Goal: Task Accomplishment & Management: Manage account settings

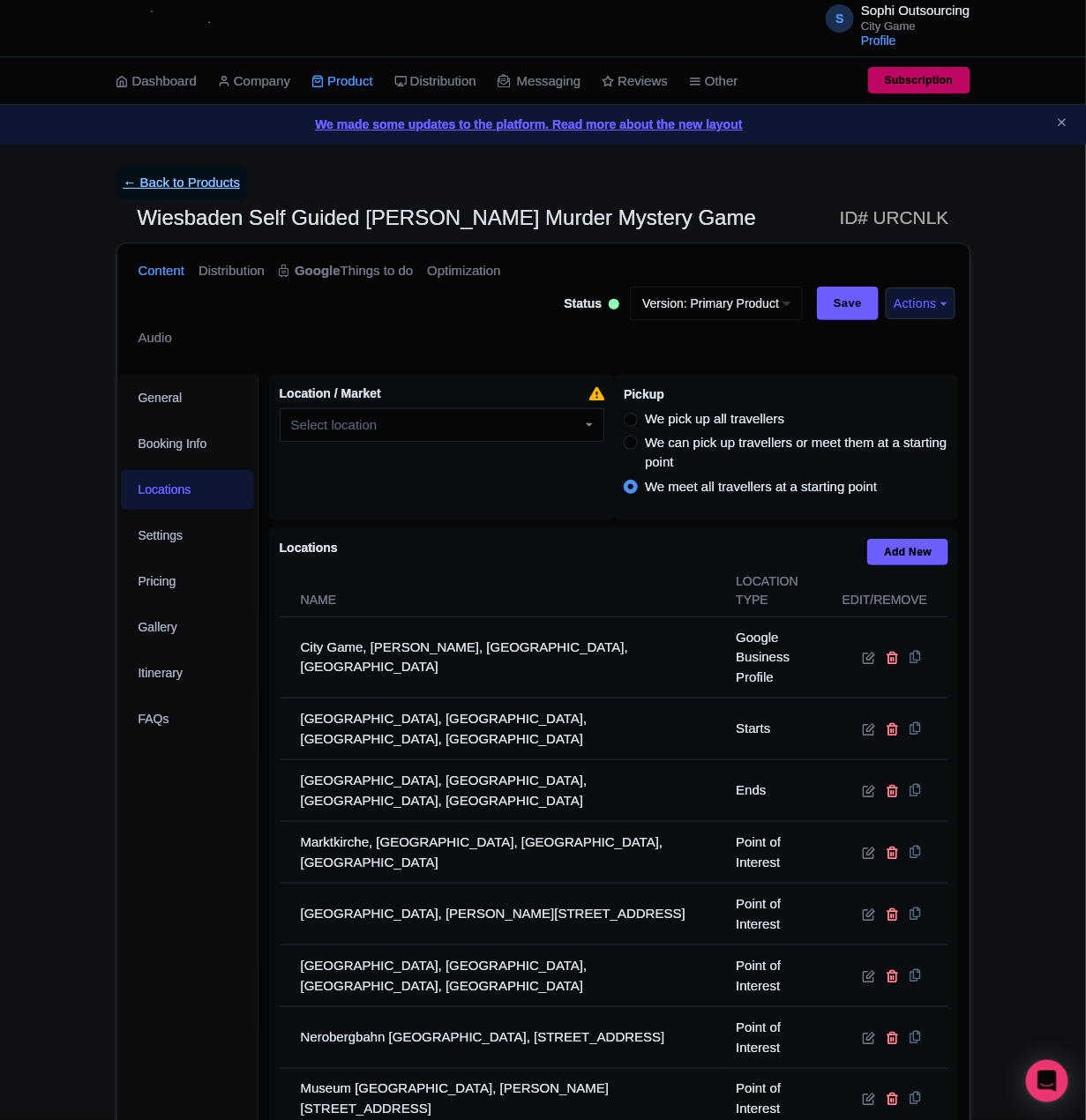
click at [149, 176] on link "← Back to Products" at bounding box center [182, 183] width 132 height 34
click at [214, 188] on link "← Back to Products" at bounding box center [182, 183] width 132 height 34
click at [162, 176] on link "← Back to Products" at bounding box center [182, 183] width 132 height 34
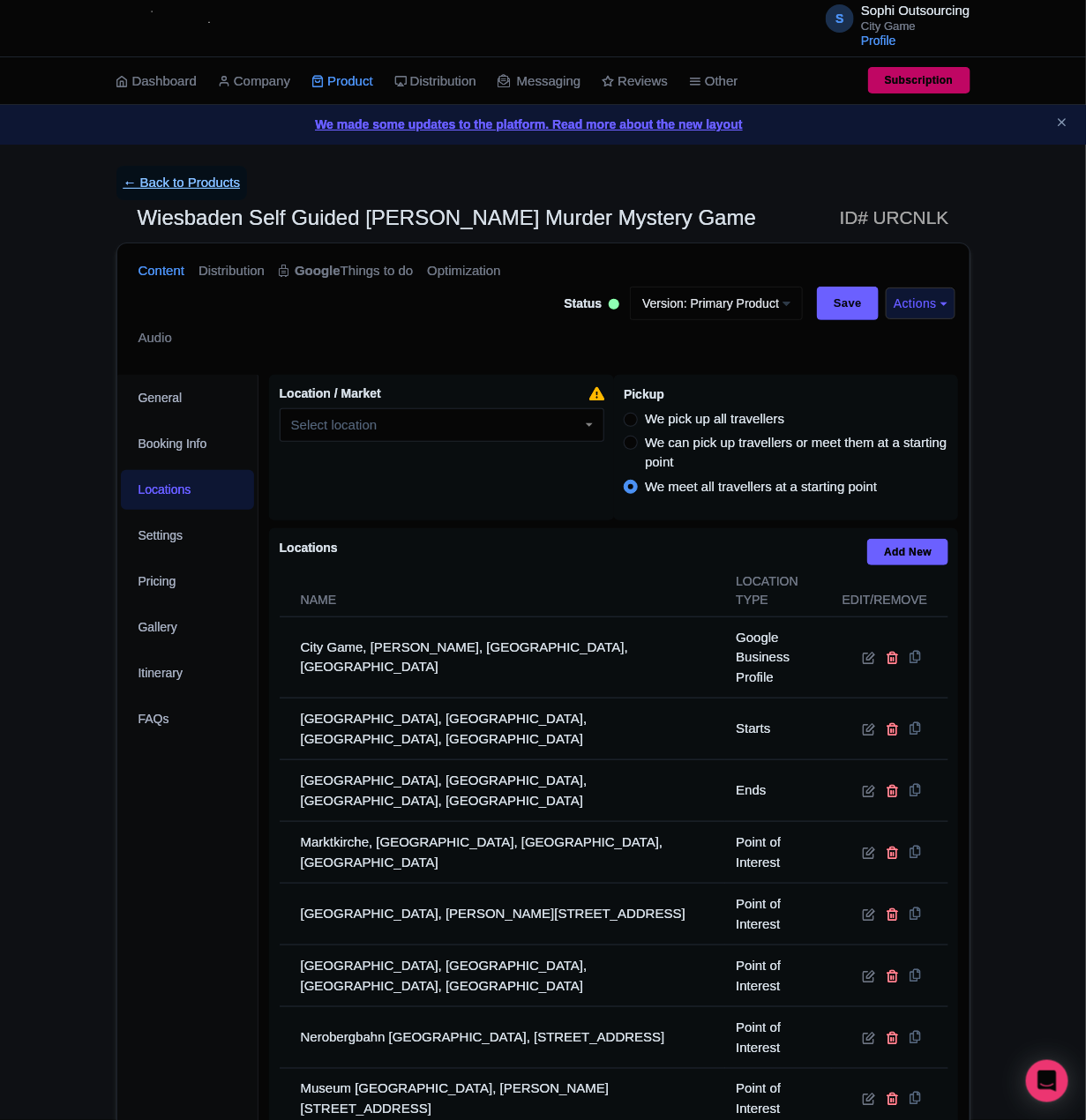
click at [162, 176] on link "← Back to Products" at bounding box center [182, 183] width 132 height 34
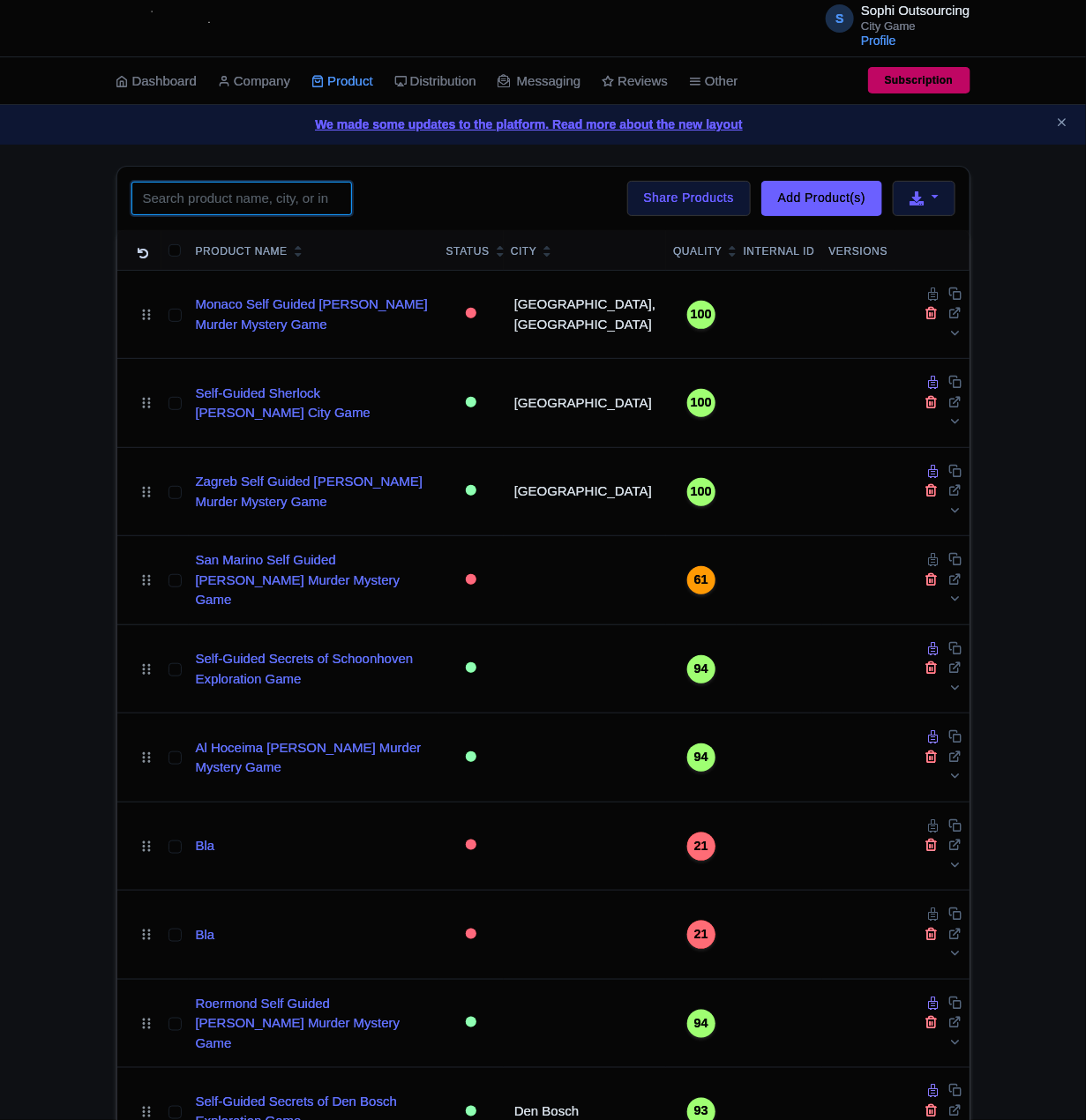
click at [297, 207] on input "search" at bounding box center [241, 199] width 220 height 34
paste input "Darmstadt"
type input "Darmstadt"
click button "Search" at bounding box center [0, 0] width 0 height 0
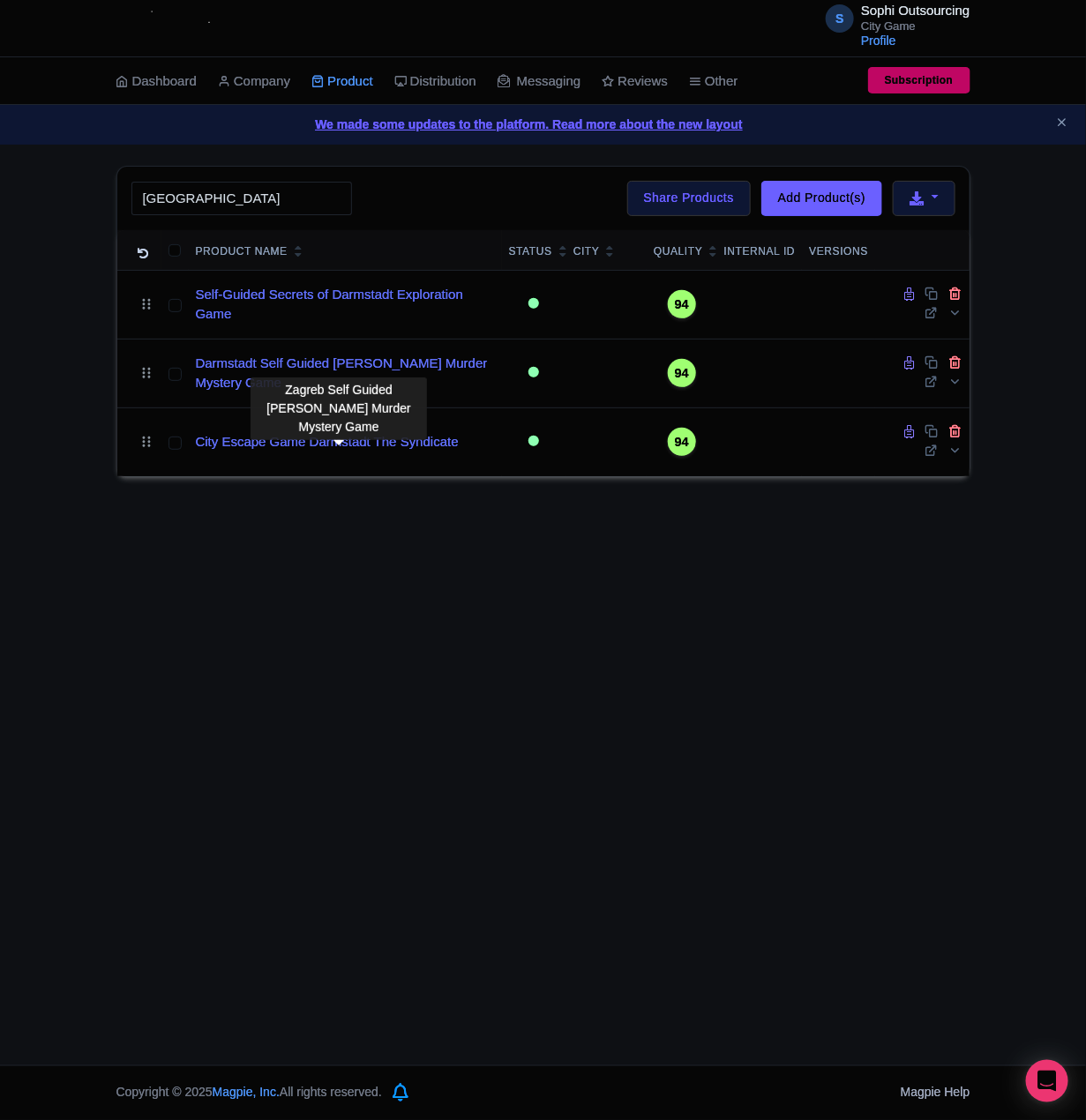
click at [438, 566] on div "S Sophi Outsourcing City Game Profile Users Settings Sign out Dashboard Company…" at bounding box center [543, 532] width 1086 height 1065
click at [250, 382] on div "Zagreb Self Guided Sherlock Holmes Murder Mystery Game" at bounding box center [339, 408] width 177 height 63
click at [250, 374] on div "Zagreb Self Guided Sherlock Holmes Murder Mystery Game" at bounding box center [339, 409] width 177 height 74
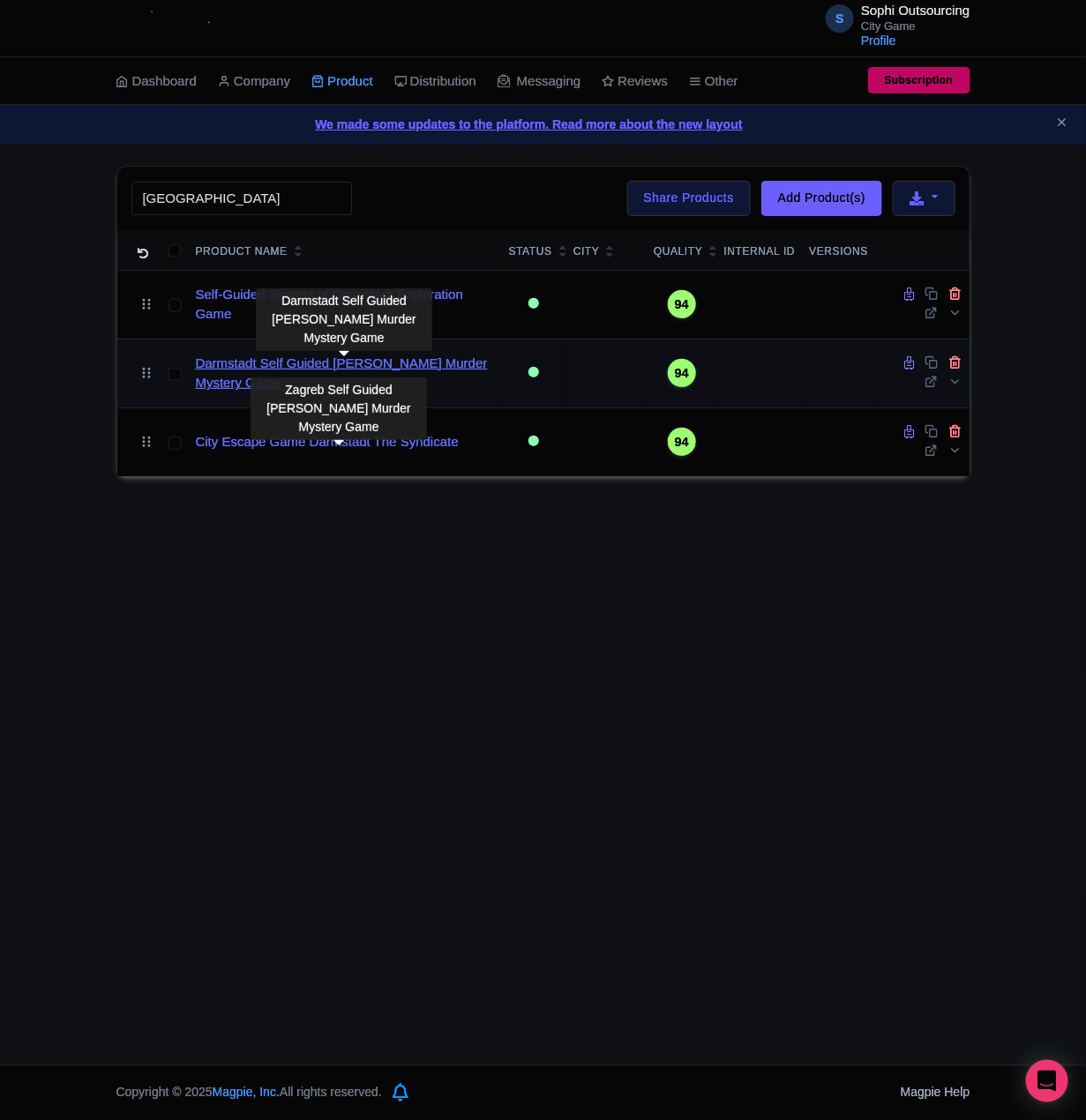
click at [249, 368] on link "Darmstadt Self Guided [PERSON_NAME] Murder Mystery Game" at bounding box center [345, 373] width 299 height 40
click at [249, 369] on link "Darmstadt Self Guided [PERSON_NAME] Murder Mystery Game" at bounding box center [345, 373] width 299 height 40
click at [247, 363] on link "Darmstadt Self Guided [PERSON_NAME] Murder Mystery Game" at bounding box center [345, 373] width 299 height 40
click at [246, 370] on link "Darmstadt Self Guided [PERSON_NAME] Murder Mystery Game" at bounding box center [345, 373] width 299 height 40
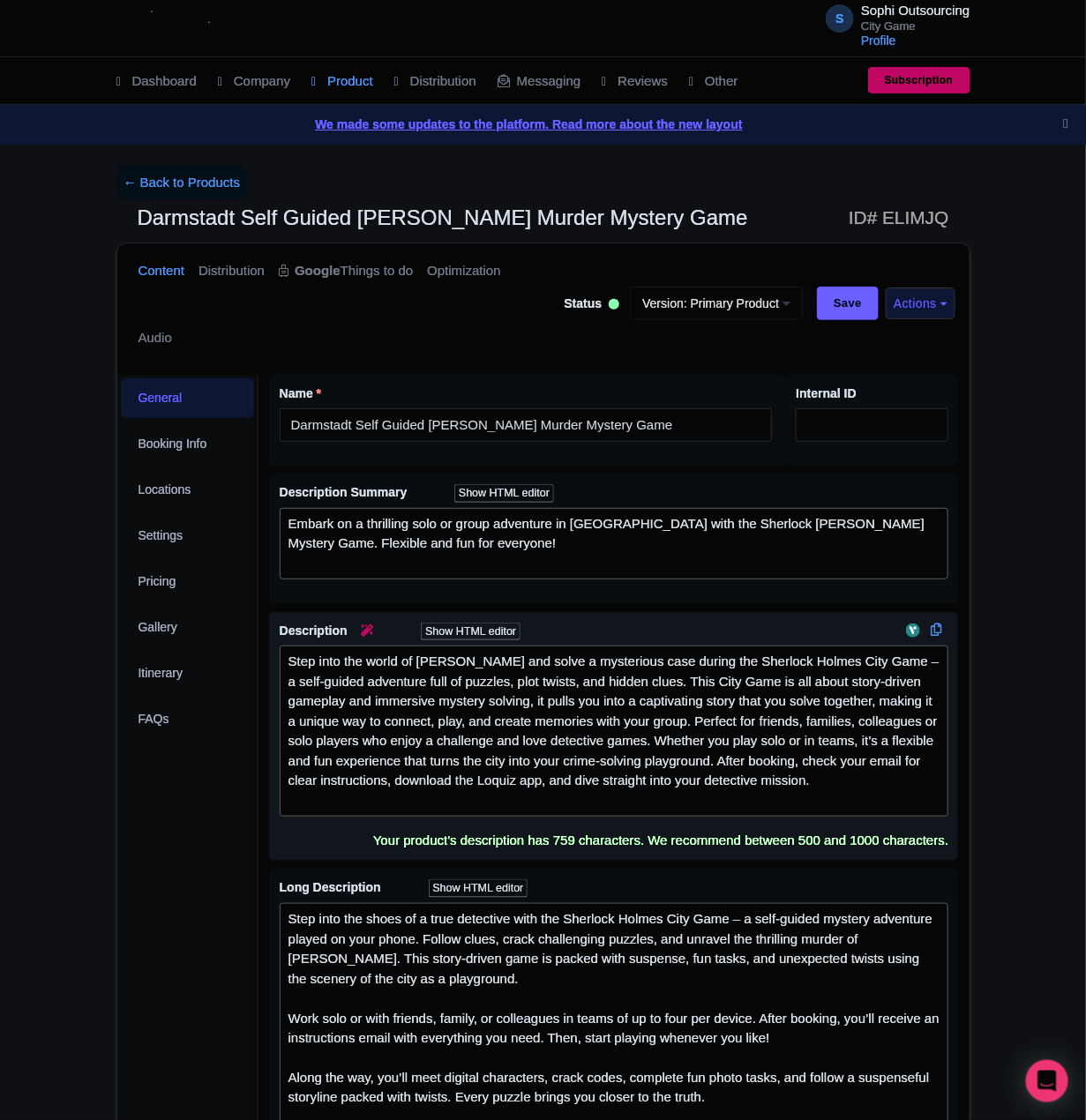
click at [520, 768] on div "Step into the world of Sherlock Holmes and solve a mysterious case during the S…" at bounding box center [614, 731] width 652 height 159
click at [577, 696] on div "Step into the world of [PERSON_NAME] and solve a mysterious case during the She…" at bounding box center [614, 731] width 652 height 159
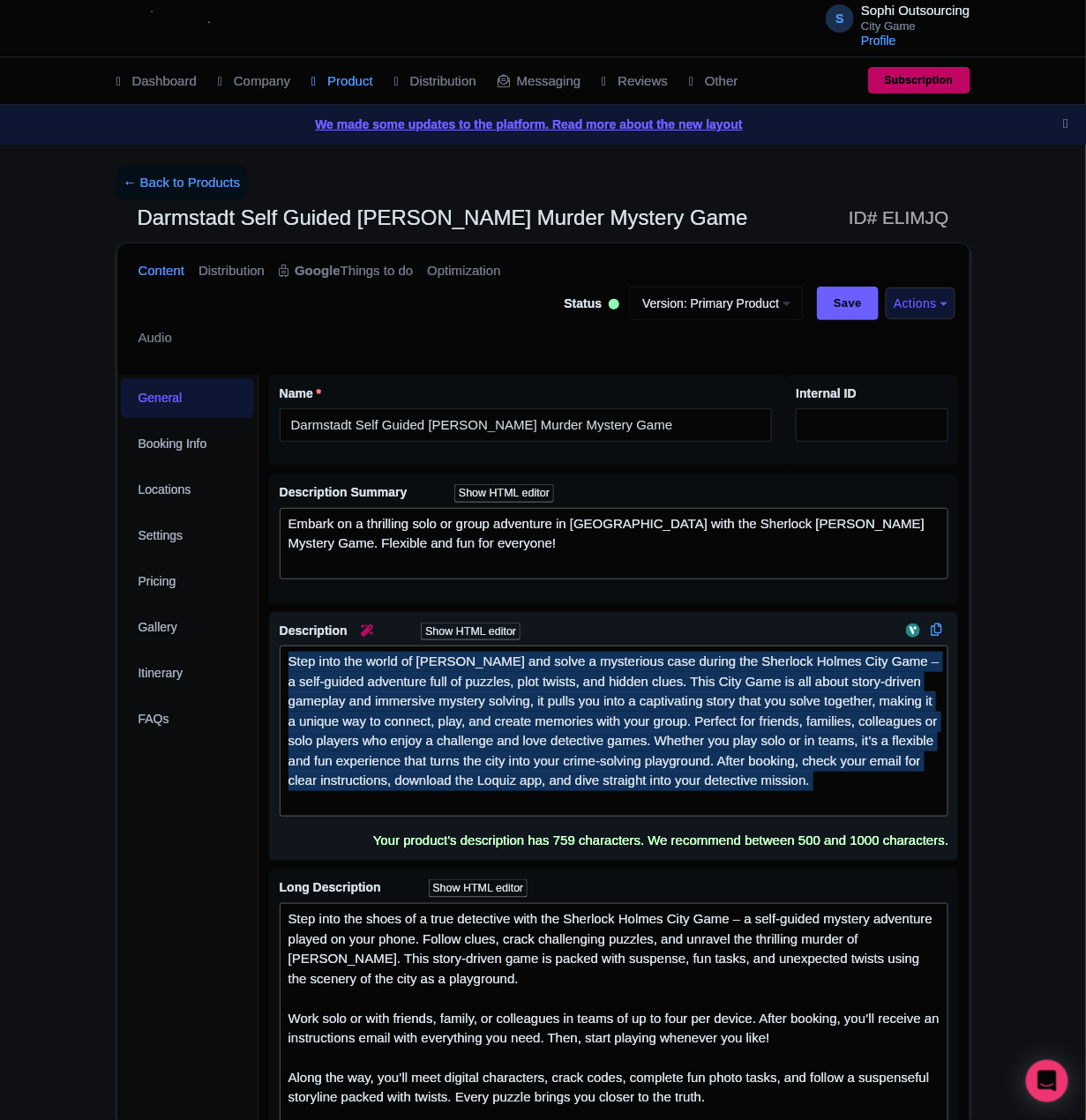
click at [577, 696] on div "Step into the world of [PERSON_NAME] and solve a mysterious case during the She…" at bounding box center [614, 731] width 652 height 159
drag, startPoint x: 577, startPoint y: 736, endPoint x: 556, endPoint y: 742, distance: 21.8
click at [575, 738] on div "Step into the world of [PERSON_NAME] and solve a mysterious case during the She…" at bounding box center [614, 731] width 652 height 159
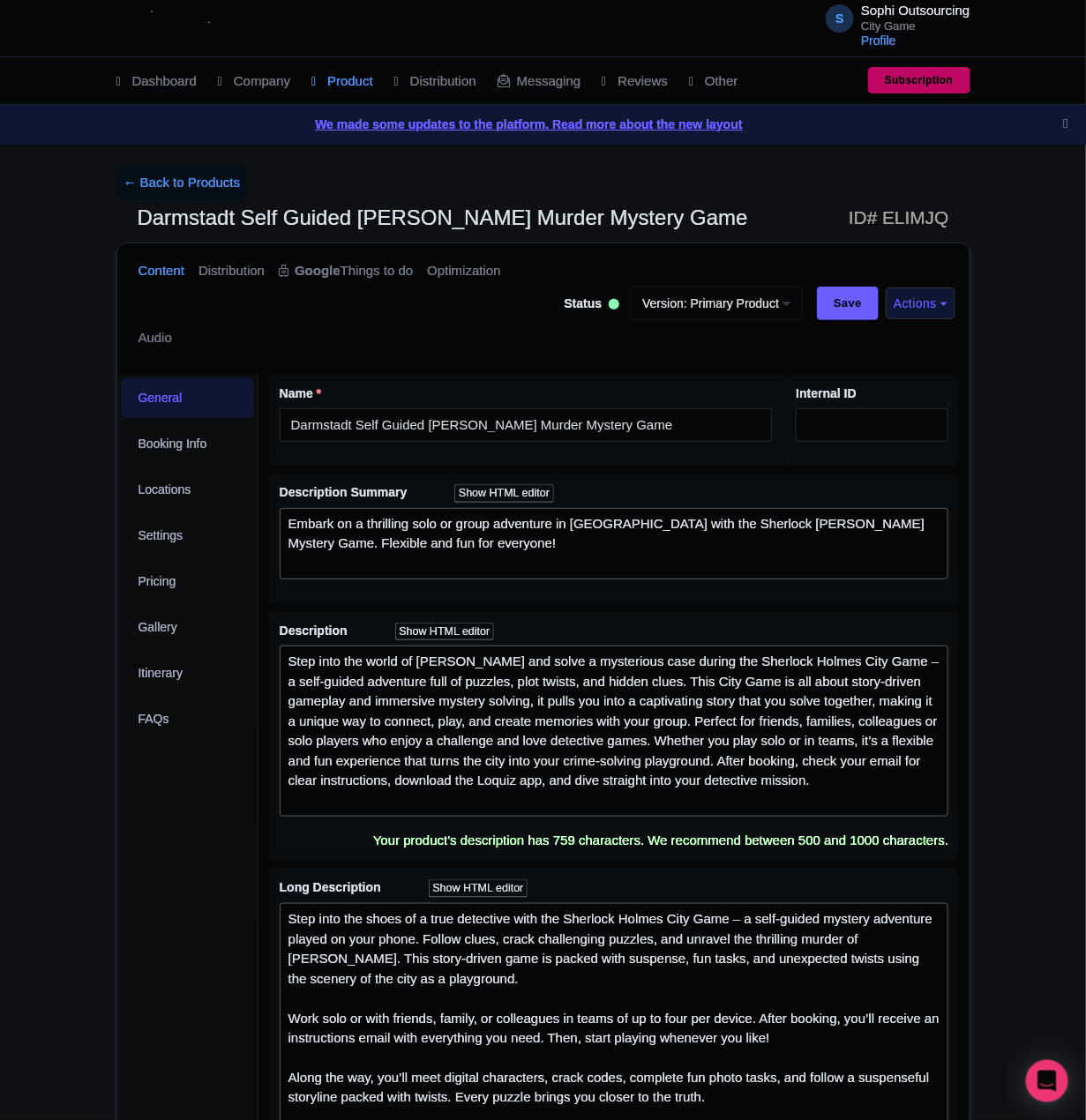
drag, startPoint x: 178, startPoint y: 789, endPoint x: 170, endPoint y: 795, distance: 10.0
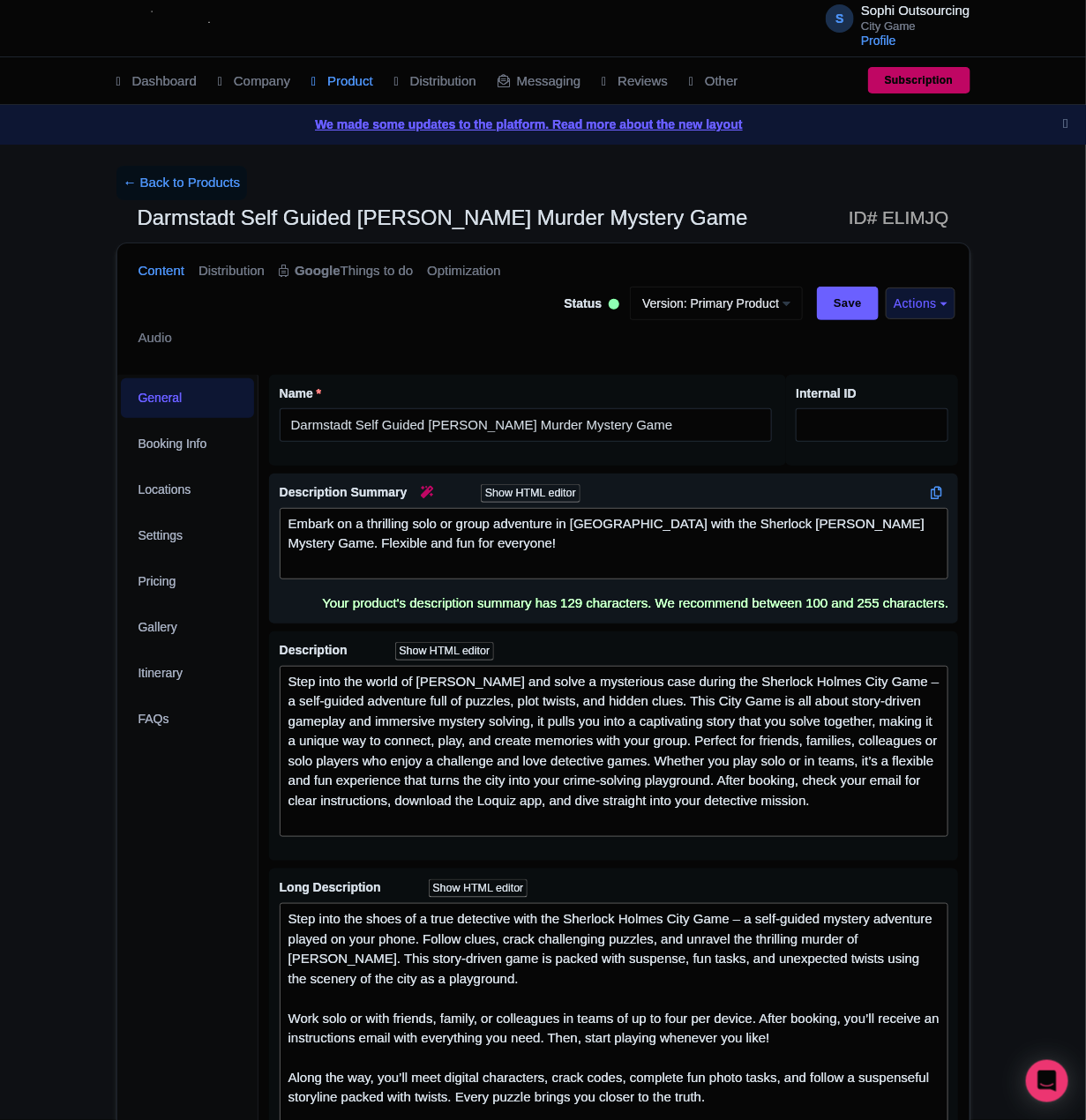
click at [483, 548] on div "Embark on a thrilling solo or group adventure in Darmstadt with the Sherlock Ho…" at bounding box center [614, 545] width 652 height 60
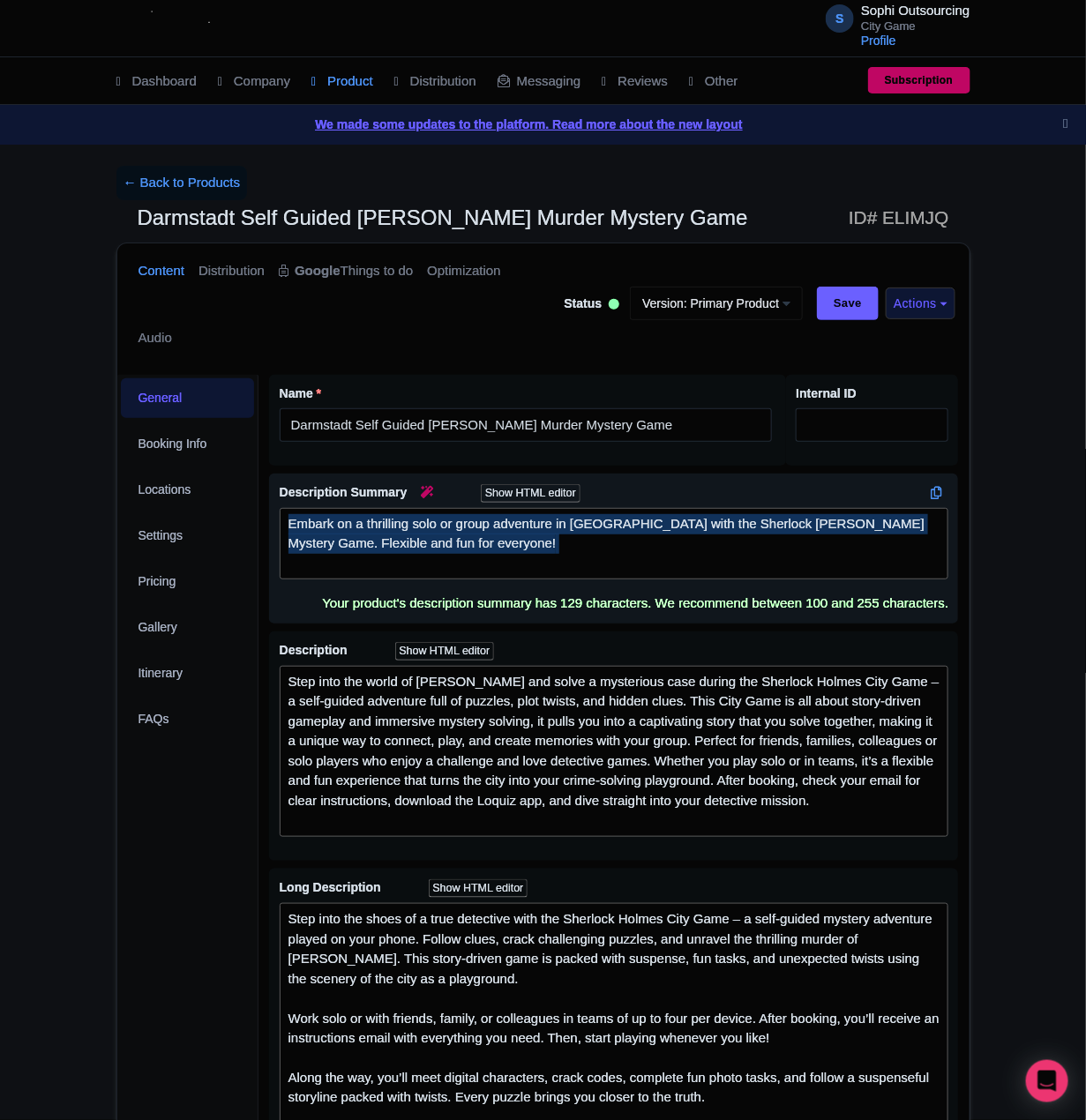
click at [483, 548] on div "Embark on a thrilling solo or group adventure in Darmstadt with the Sherlock Ho…" at bounding box center [614, 545] width 652 height 60
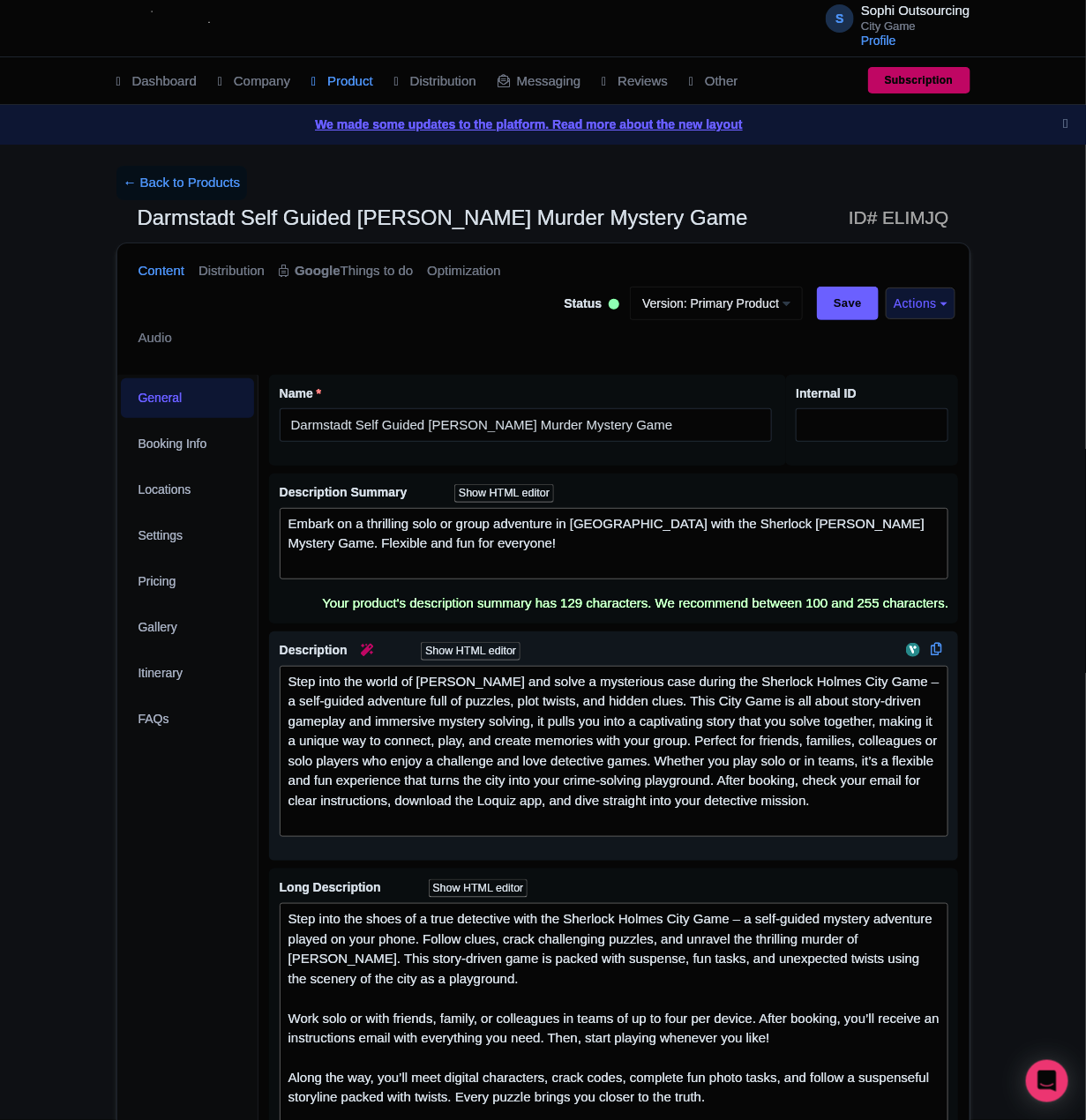
click at [628, 752] on div "Step into the world of [PERSON_NAME] and solve a mysterious case during the She…" at bounding box center [614, 751] width 652 height 159
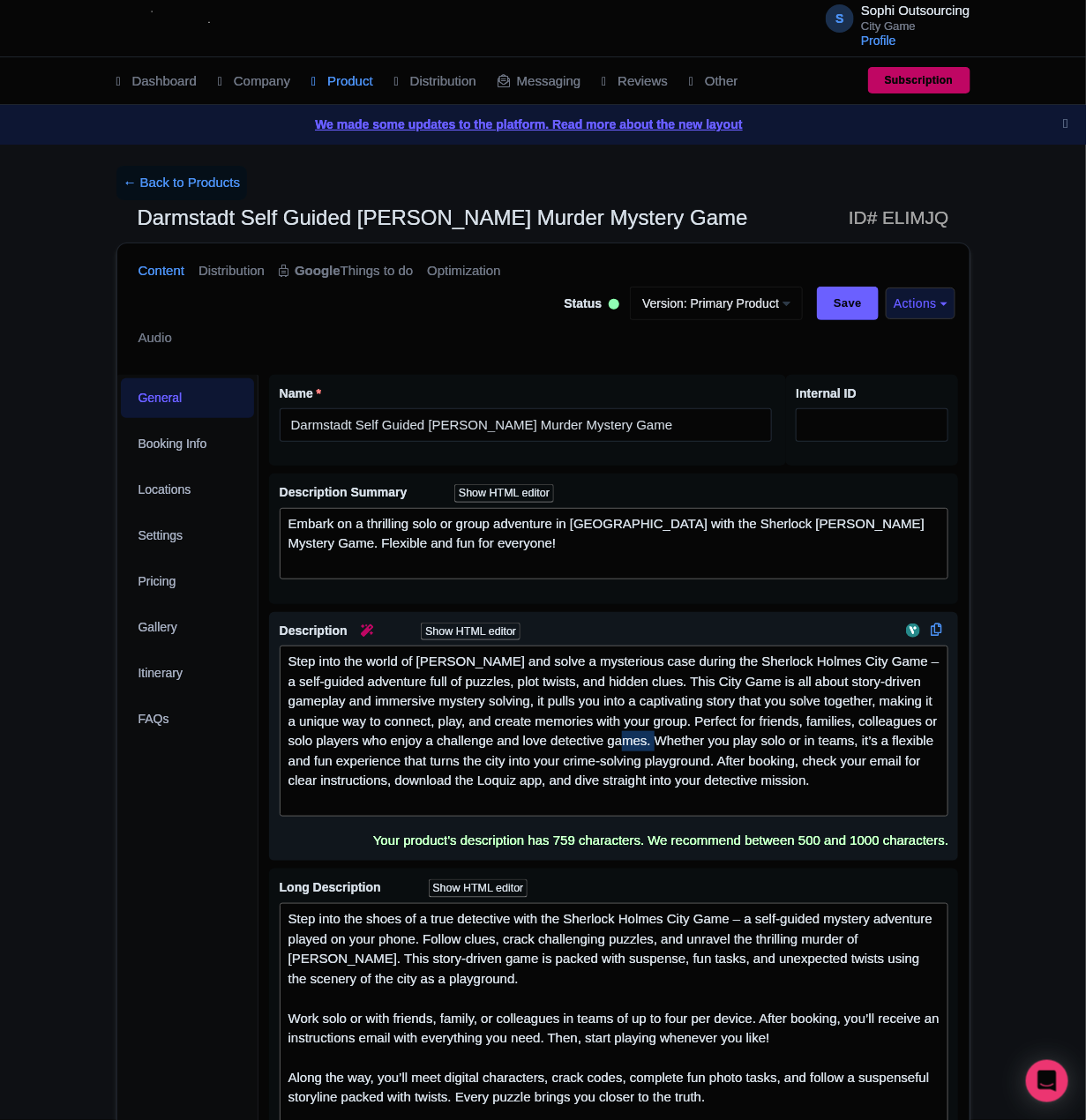
click at [628, 752] on div "Step into the world of [PERSON_NAME] and solve a mysterious case during the She…" at bounding box center [614, 731] width 652 height 159
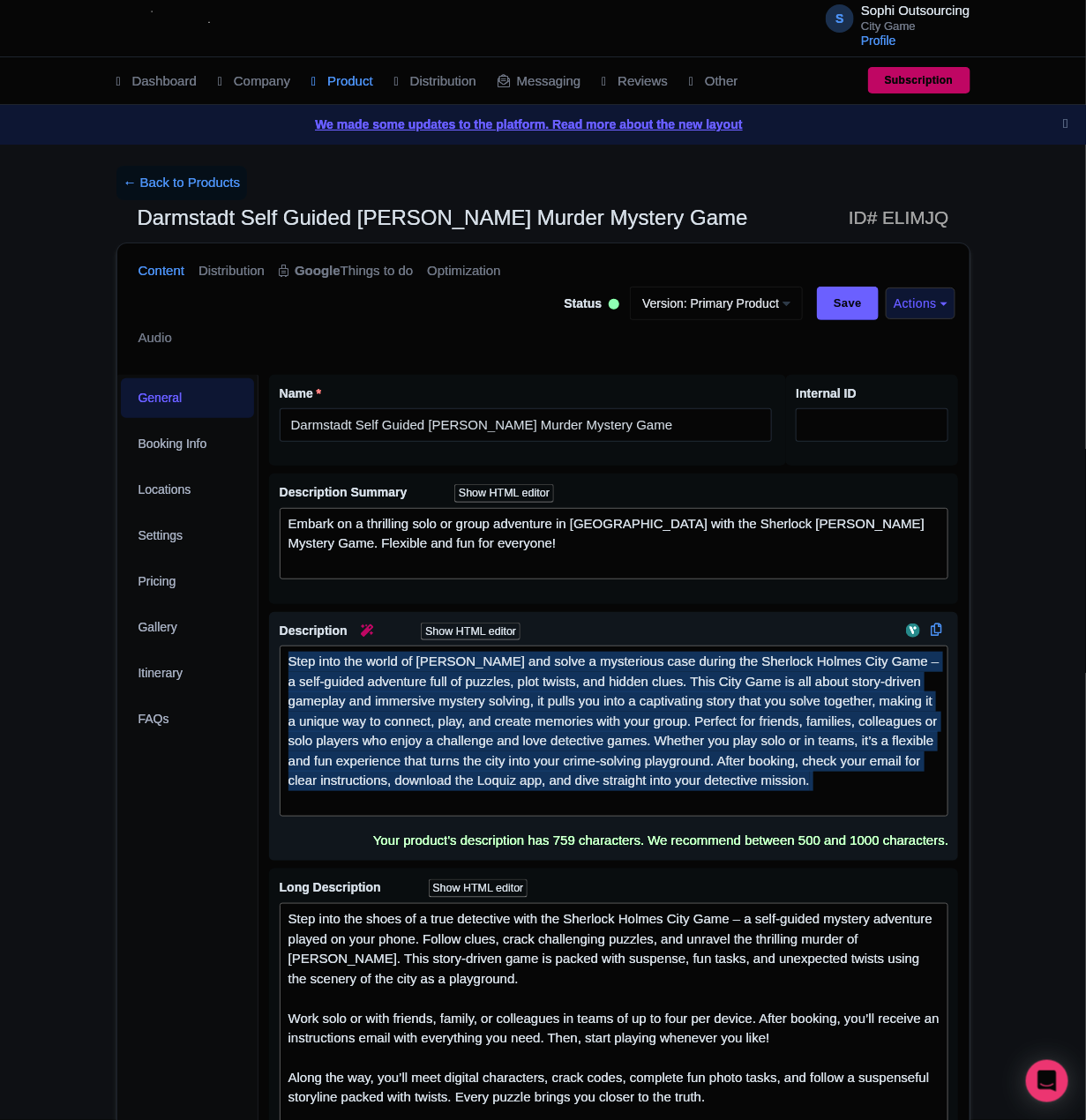
click at [628, 752] on div "Step into the world of [PERSON_NAME] and solve a mysterious case during the She…" at bounding box center [614, 731] width 652 height 159
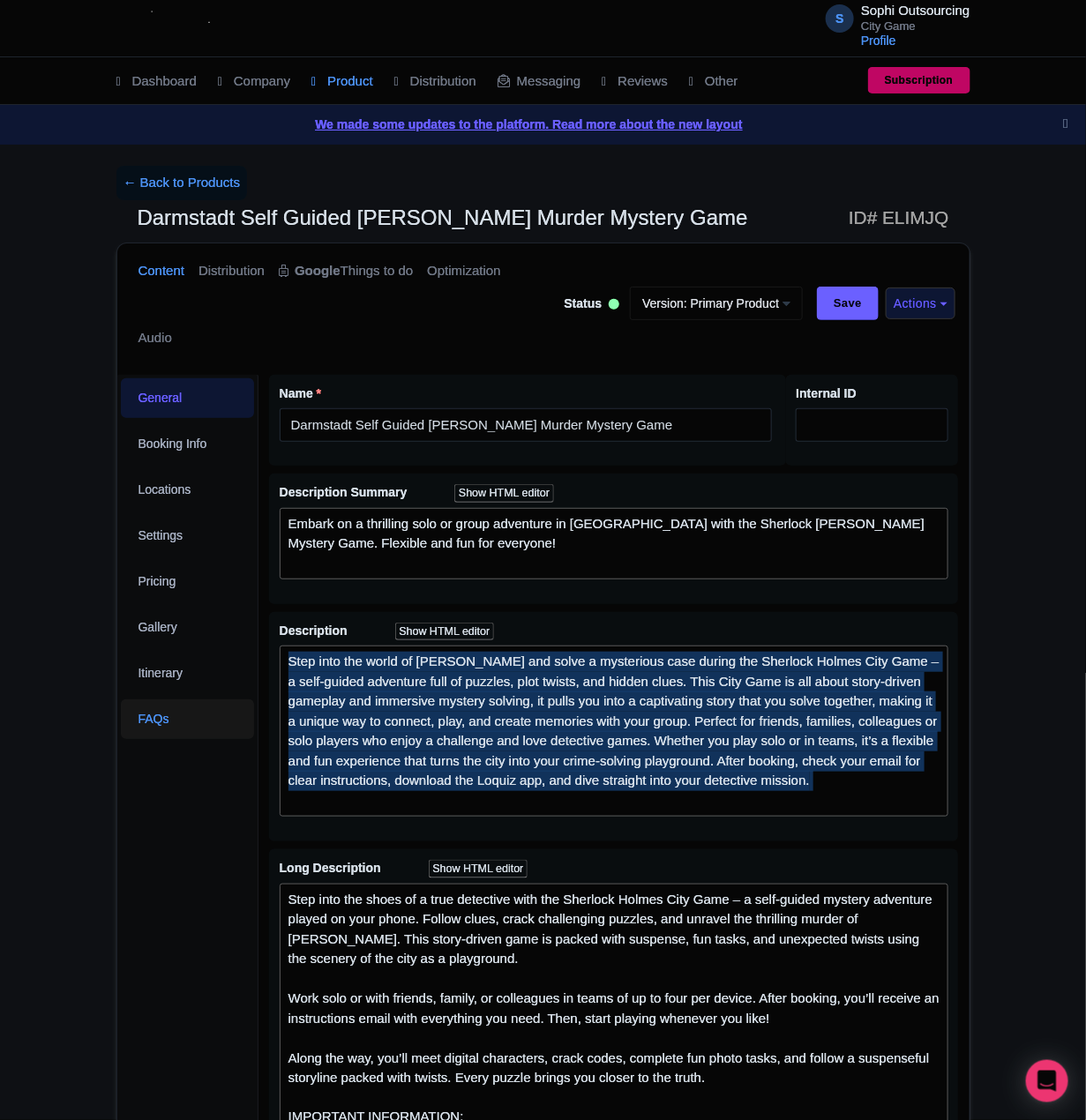
click at [121, 722] on link "FAQs" at bounding box center [188, 719] width 134 height 40
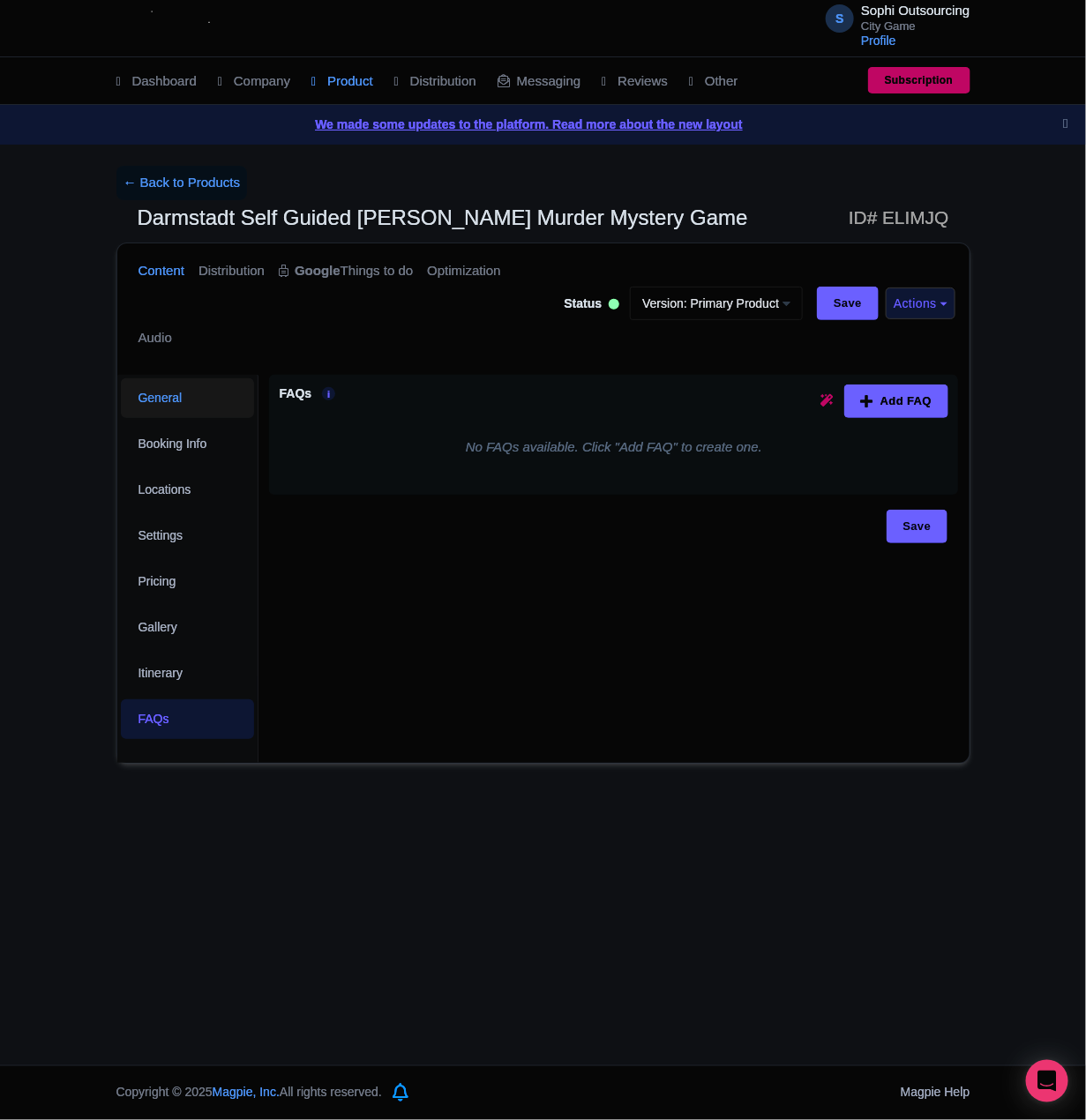
click at [160, 395] on link "General" at bounding box center [188, 398] width 134 height 40
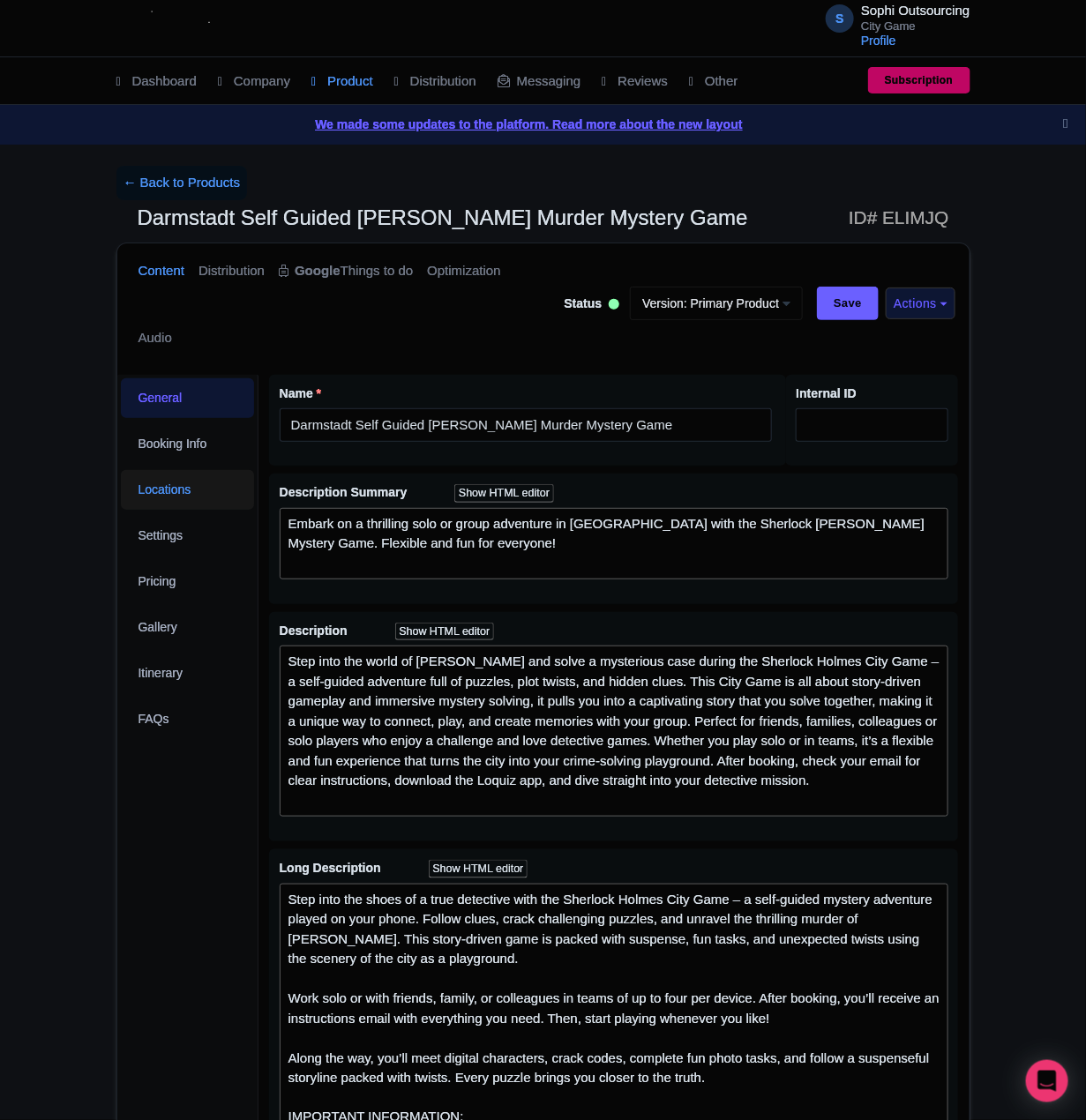
click at [163, 498] on link "Locations" at bounding box center [188, 490] width 134 height 40
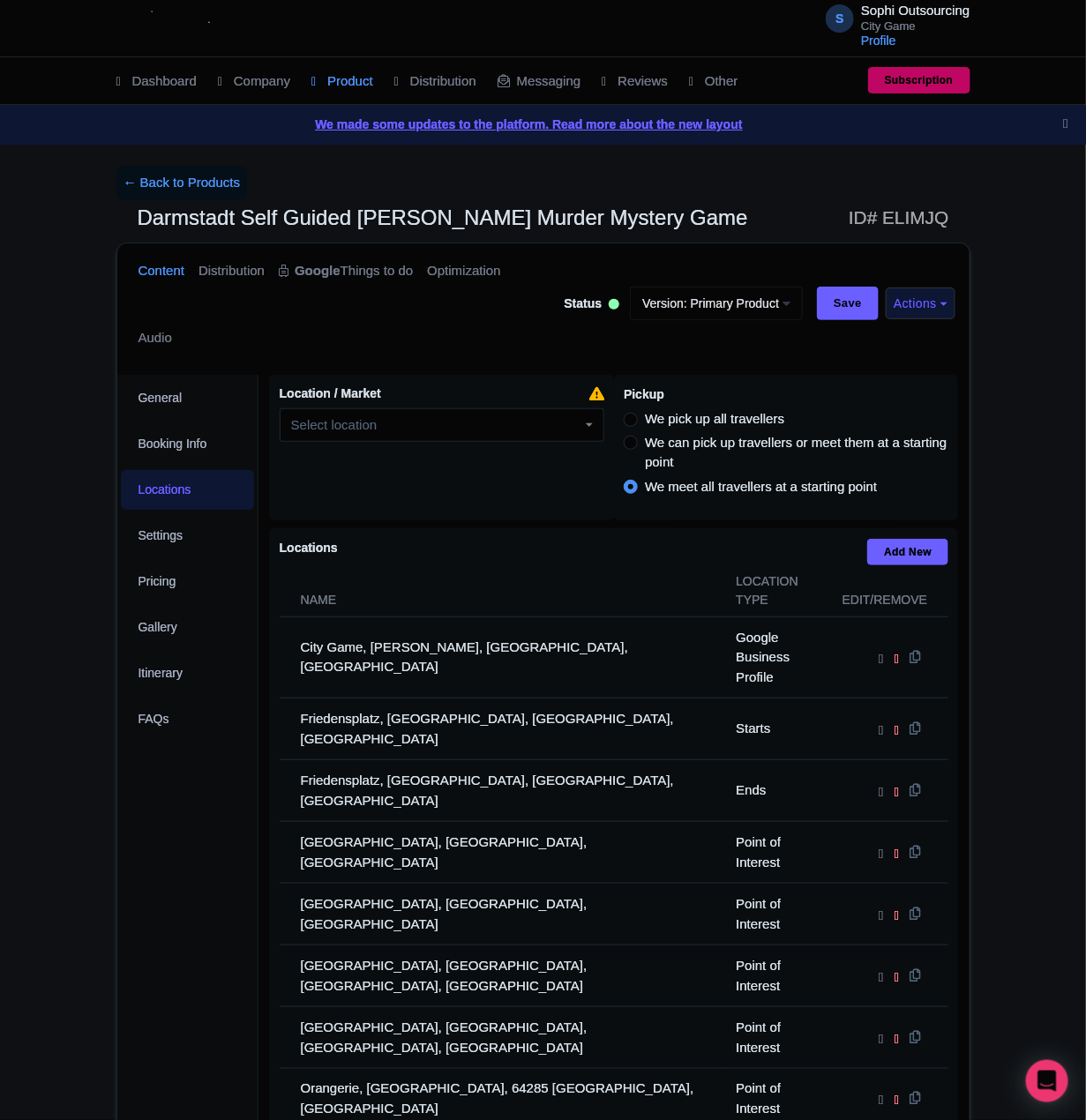
scroll to position [440, 0]
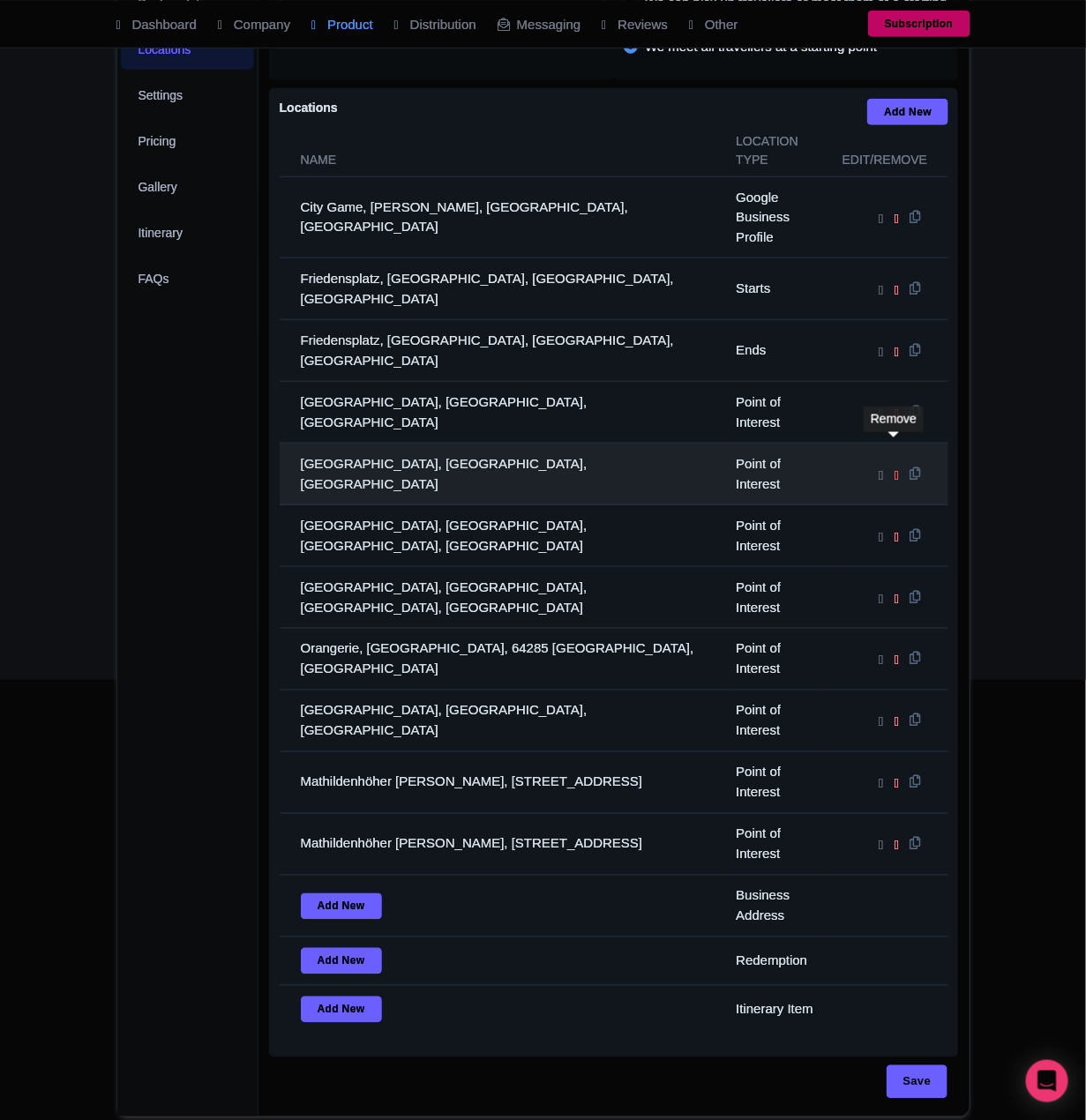
click at [895, 468] on icon at bounding box center [897, 475] width 4 height 15
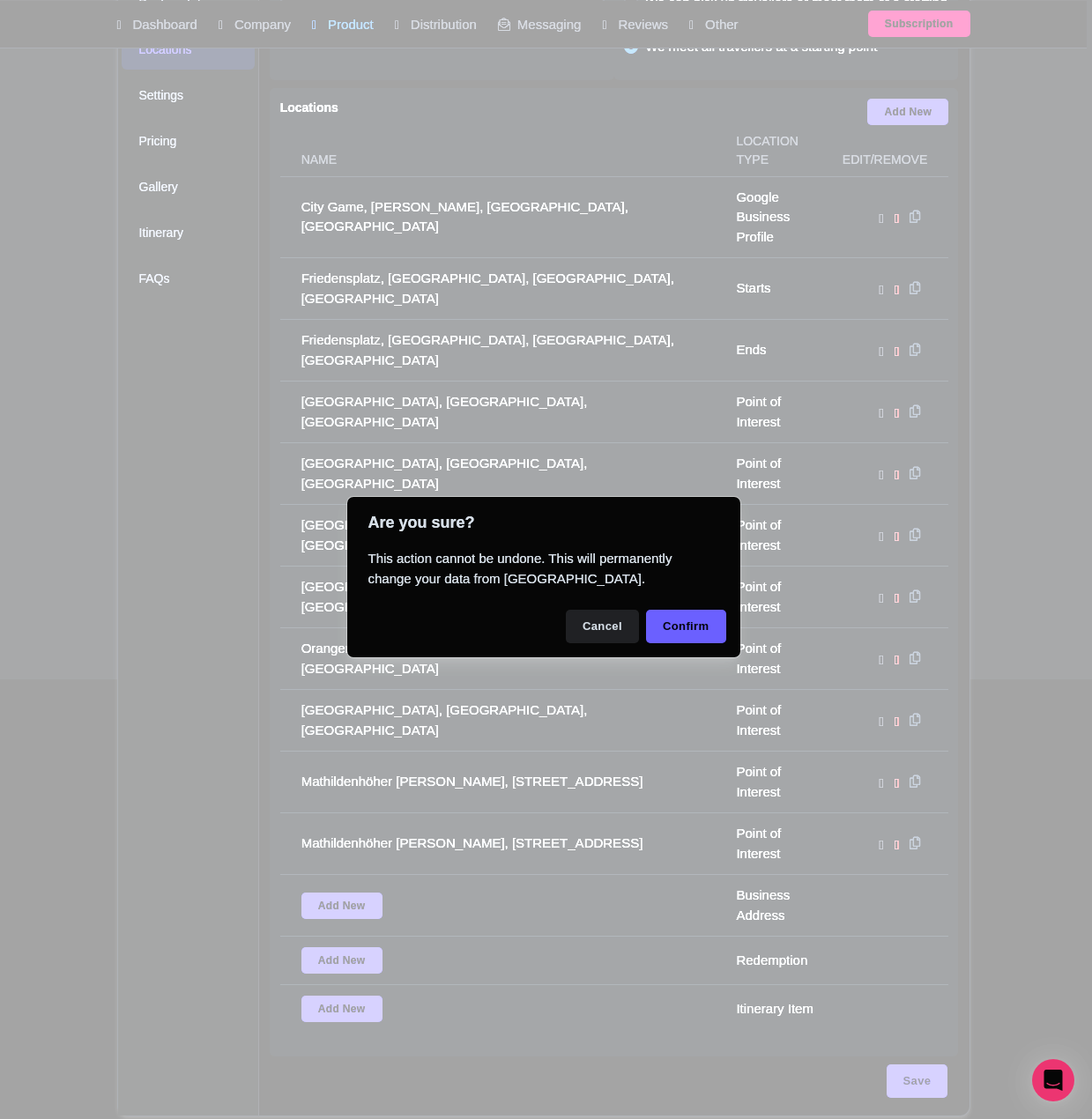
click at [666, 646] on div "Cancel Confirm" at bounding box center [543, 626] width 393 height 62
click at [672, 627] on button "Confirm" at bounding box center [686, 626] width 80 height 34
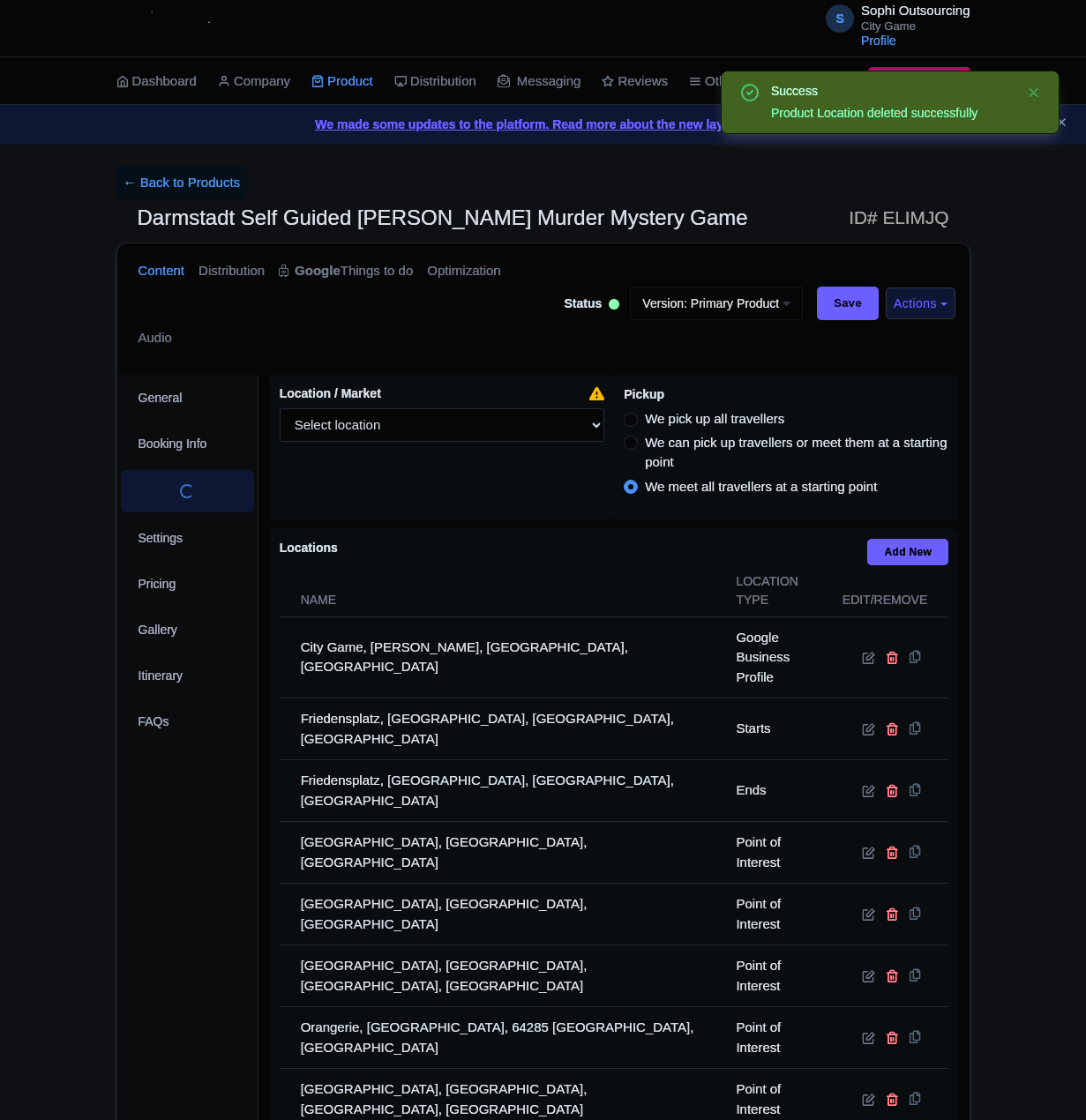
scroll to position [376, 0]
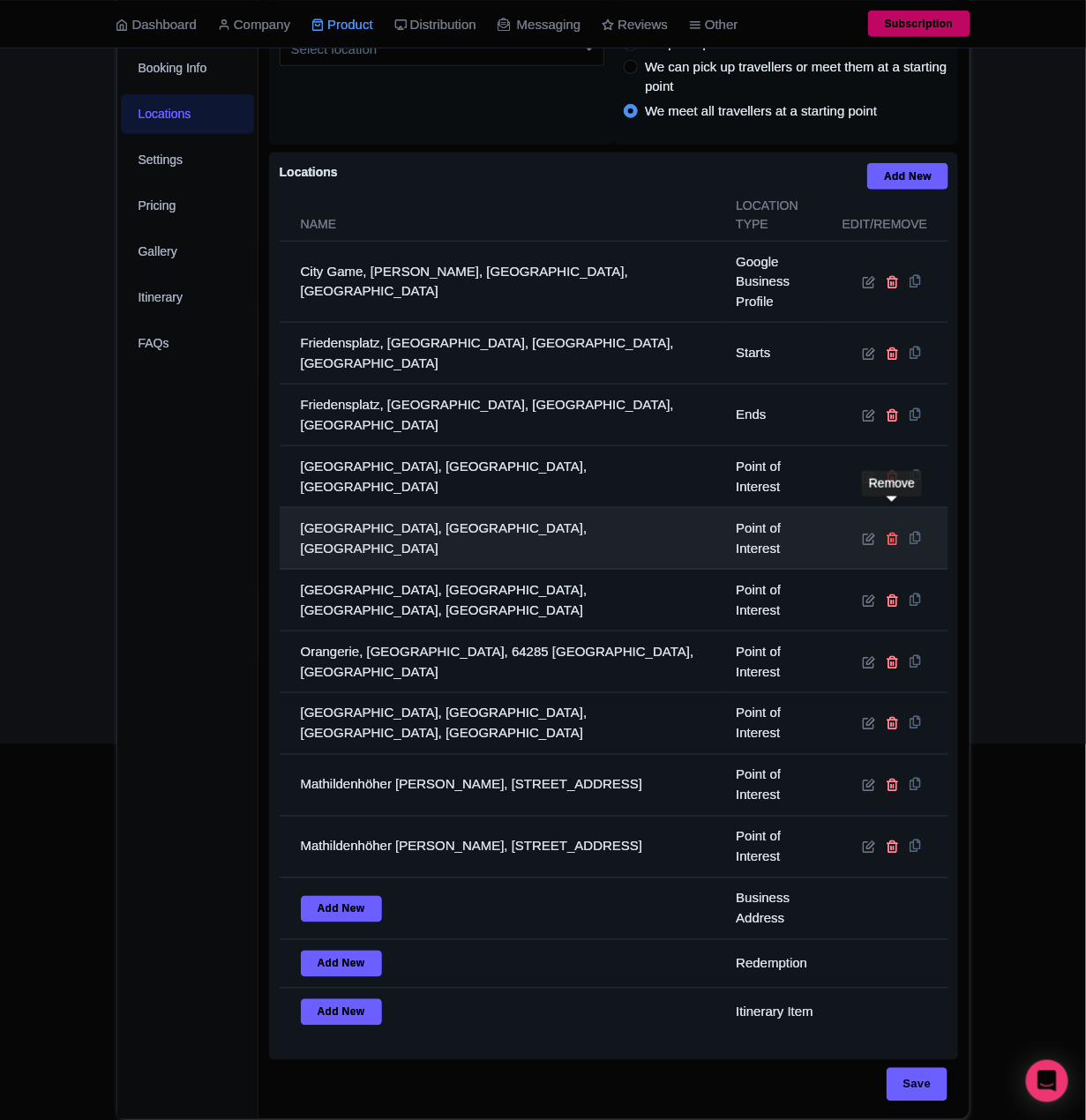
click at [896, 532] on icon at bounding box center [892, 538] width 13 height 13
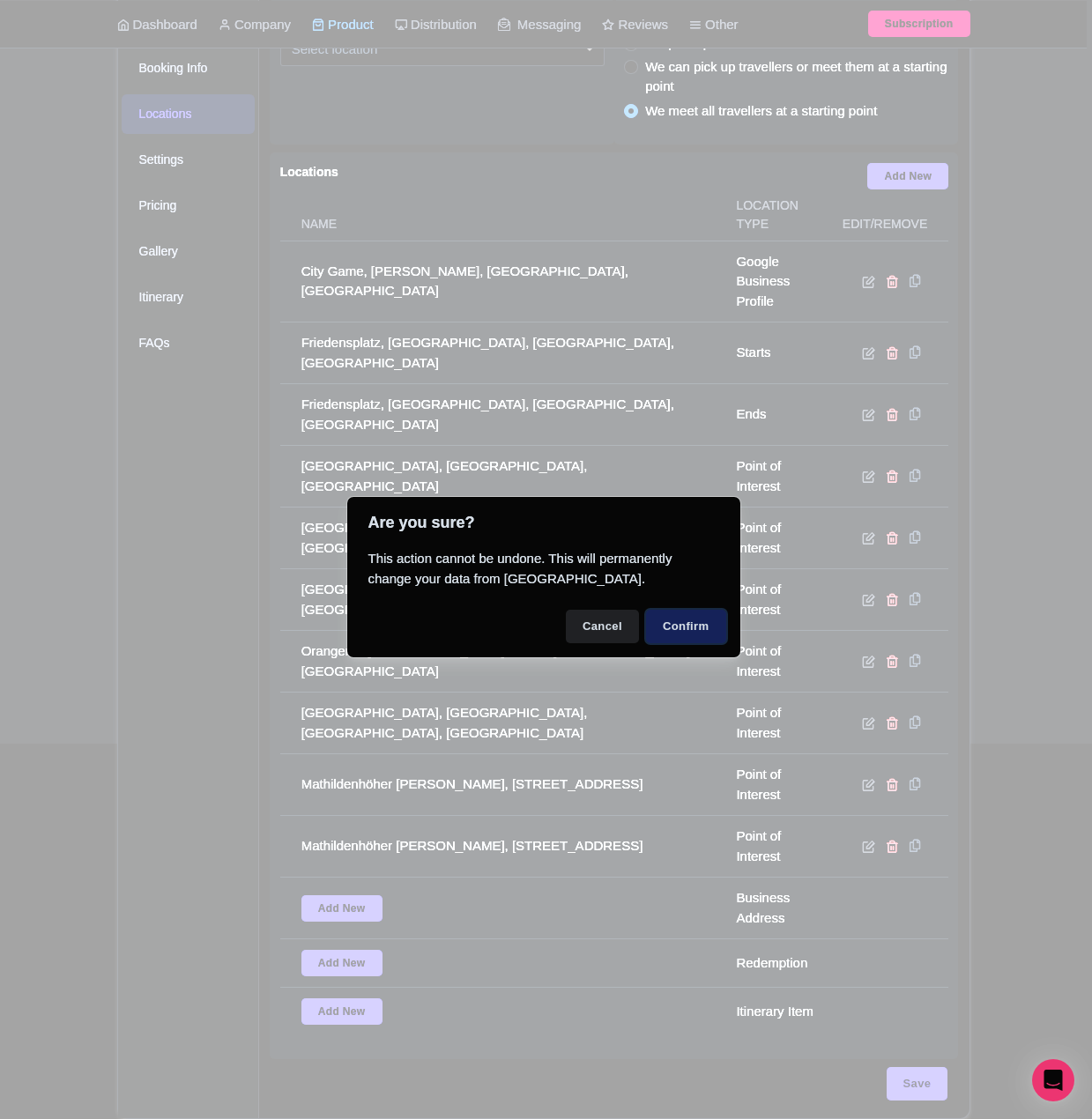
click at [666, 624] on button "Confirm" at bounding box center [686, 626] width 80 height 34
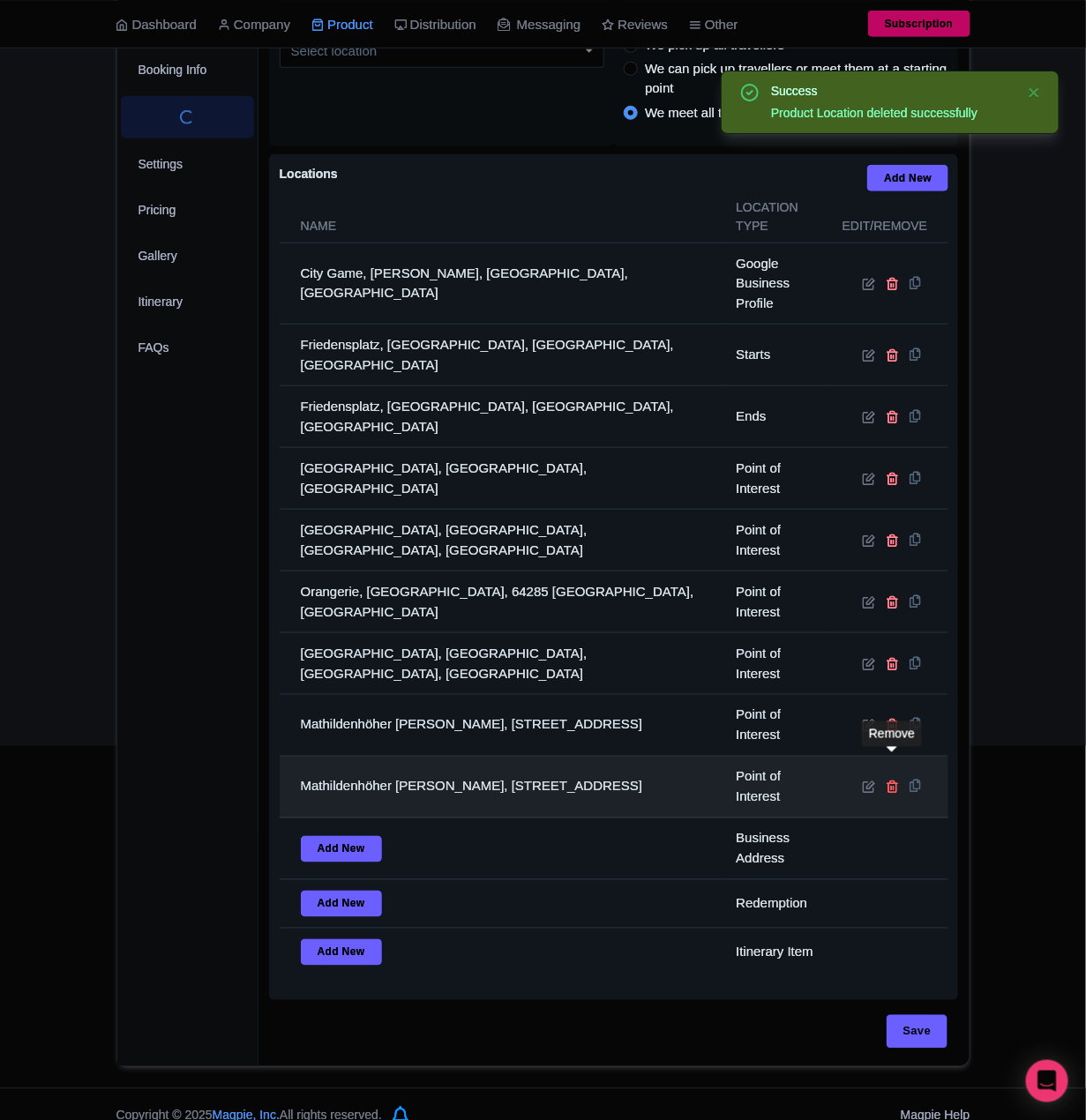
scroll to position [368, 0]
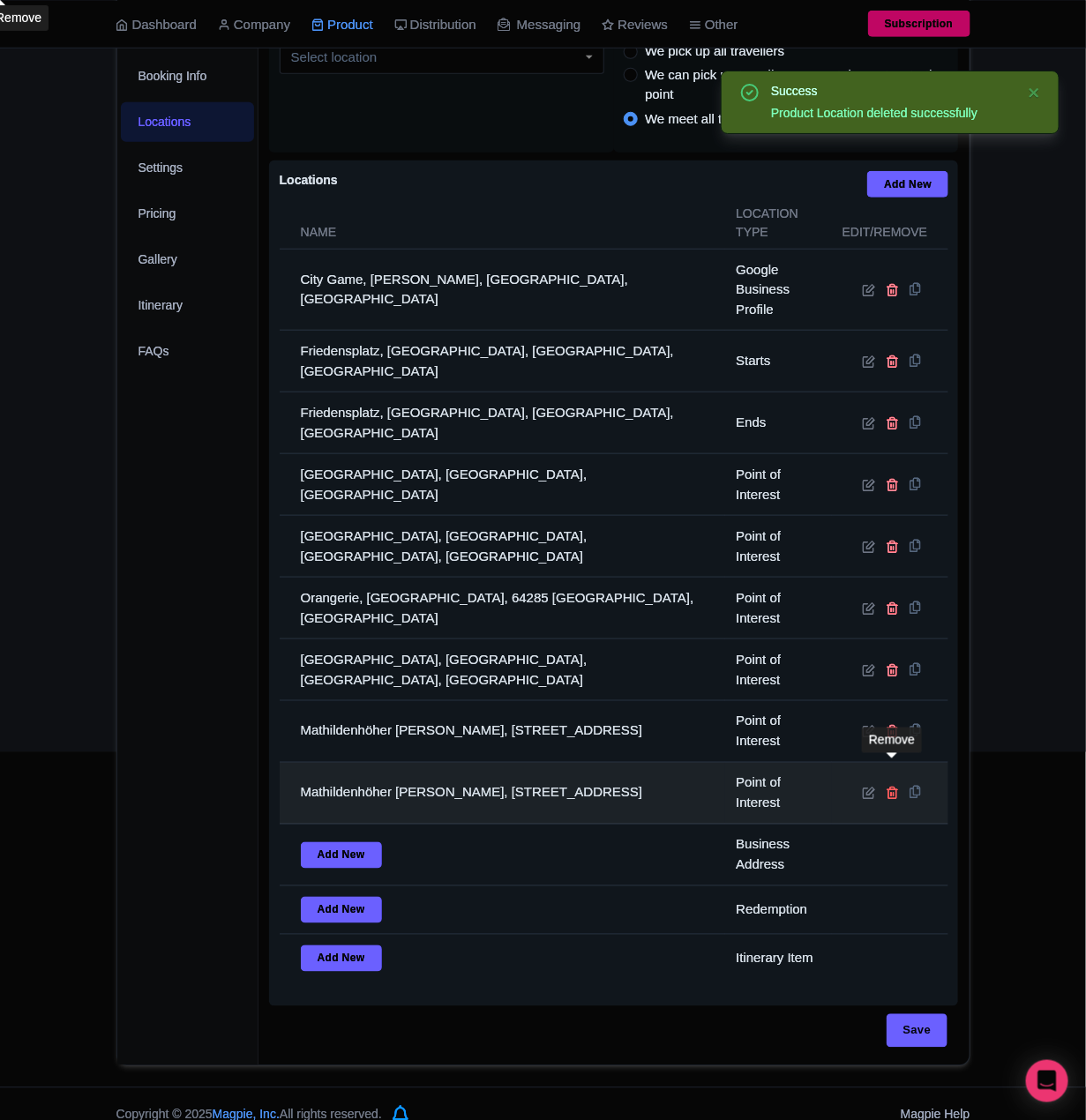
click at [896, 787] on icon at bounding box center [892, 793] width 13 height 13
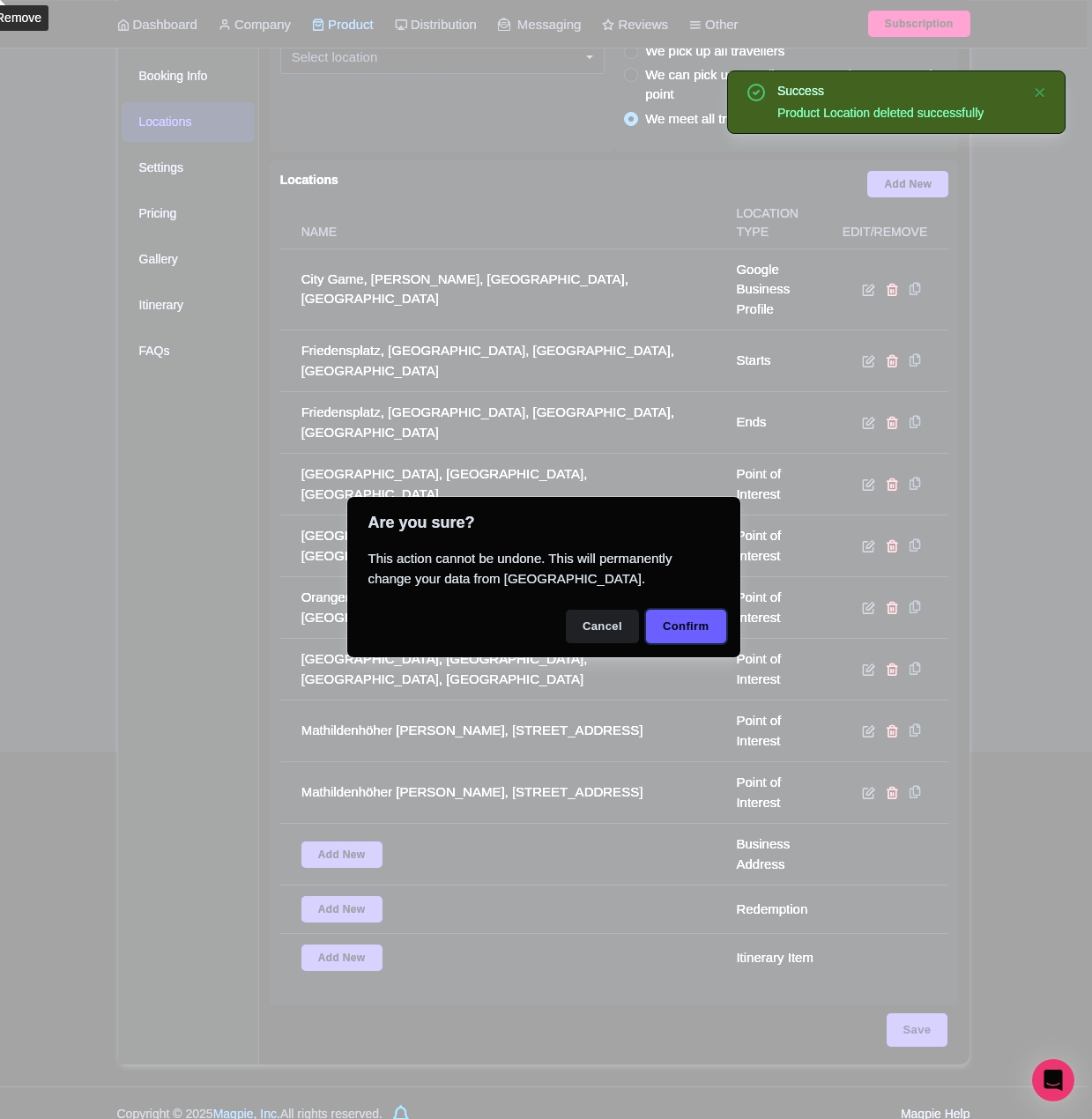
click at [664, 638] on button "Confirm" at bounding box center [686, 626] width 80 height 34
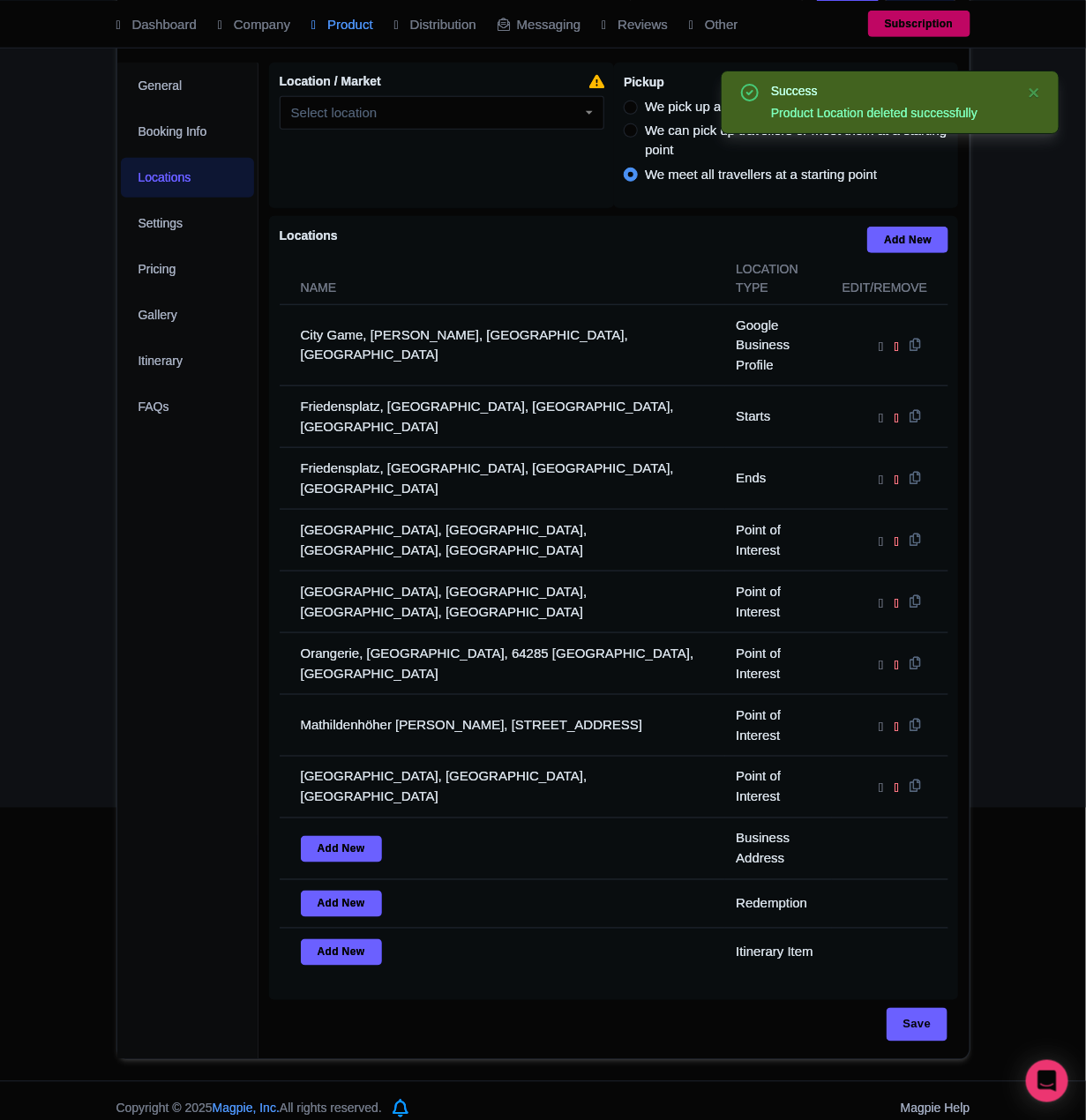
scroll to position [305, 0]
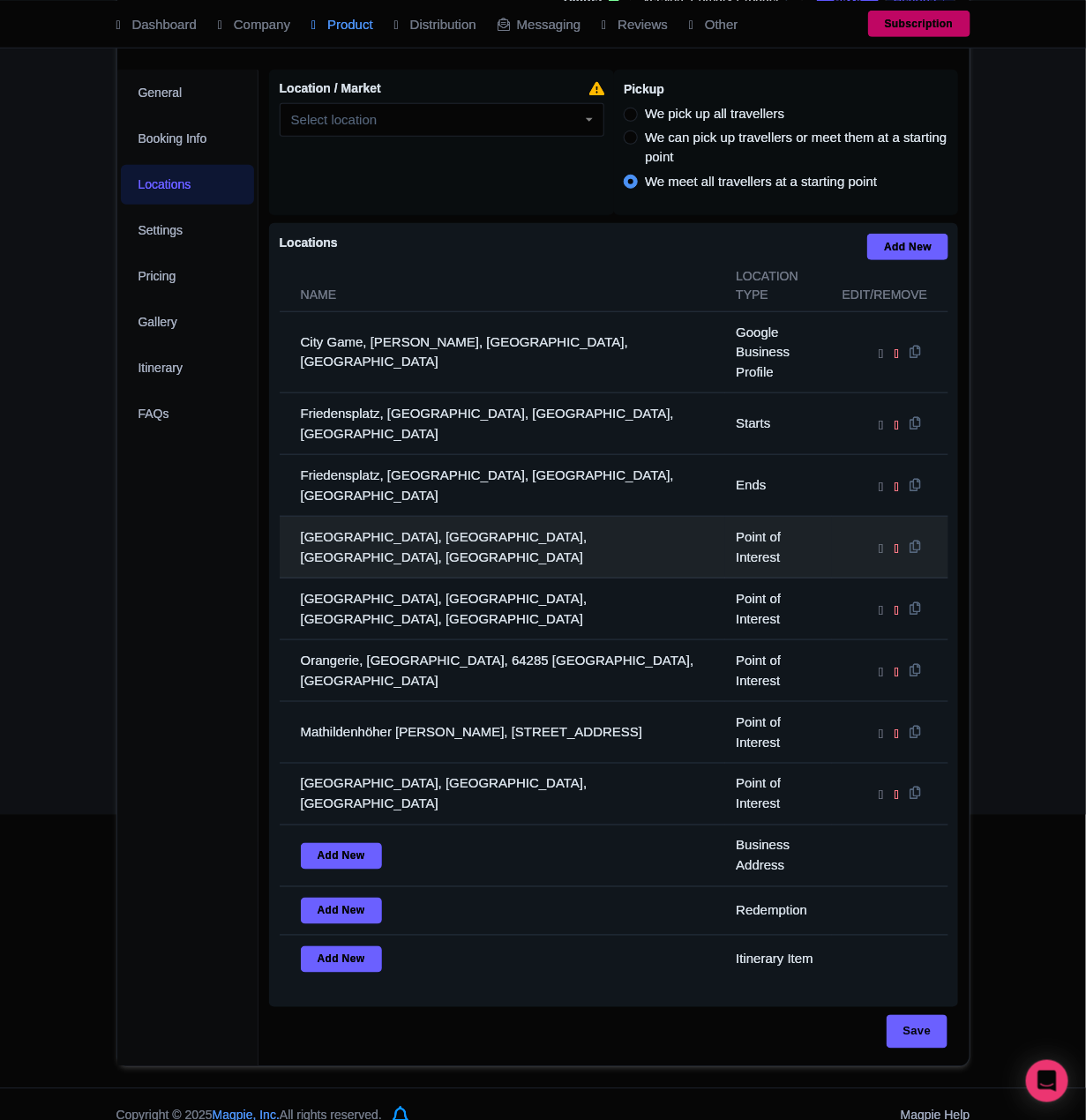
click at [411, 532] on td "Schlossmuseum Darmstadt, Marktplatz, Darmstadt, Germany" at bounding box center [502, 548] width 447 height 62
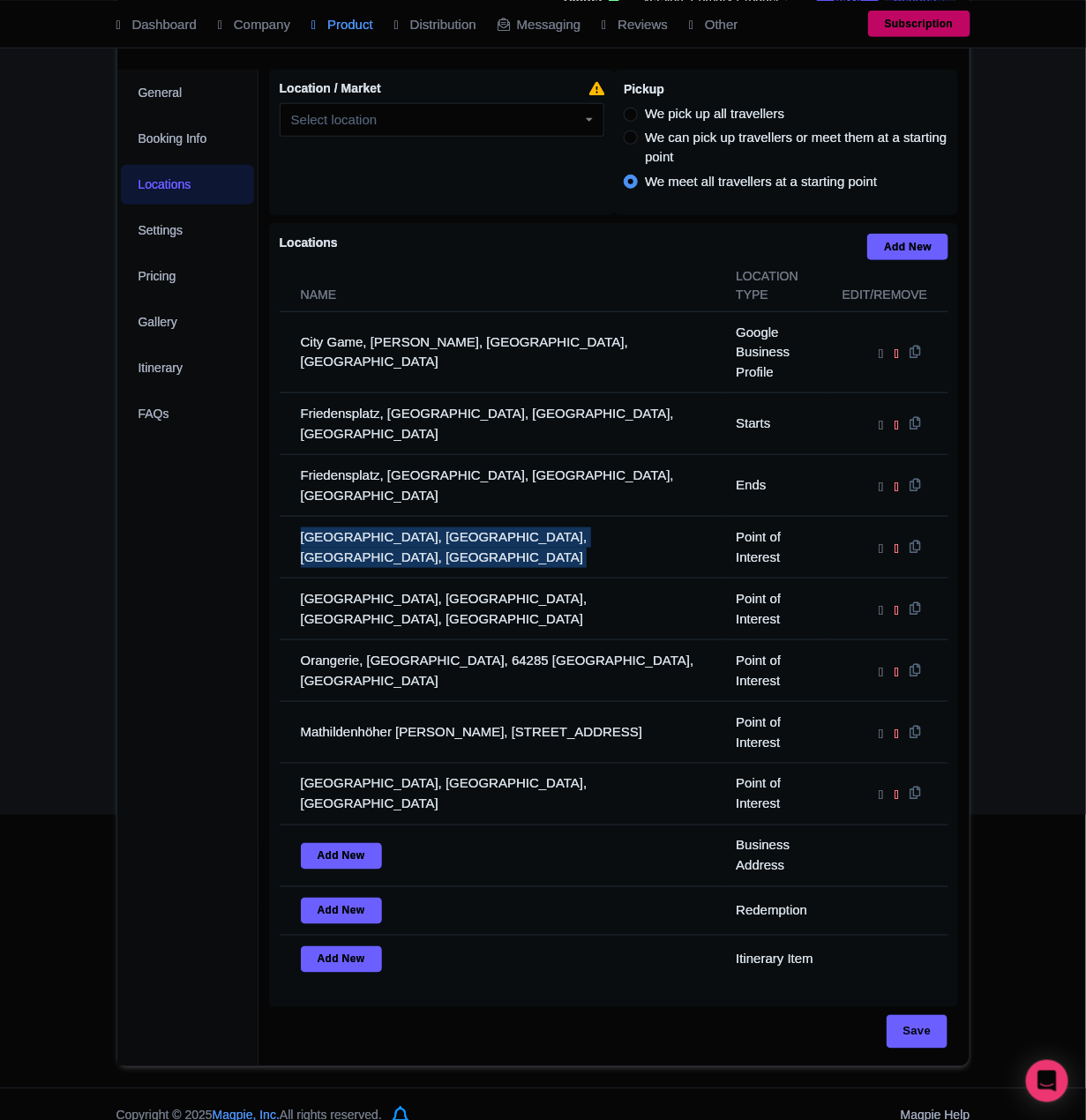
copy tr "Schlossmuseum Darmstadt, Marktplatz, Darmstadt, Germany"
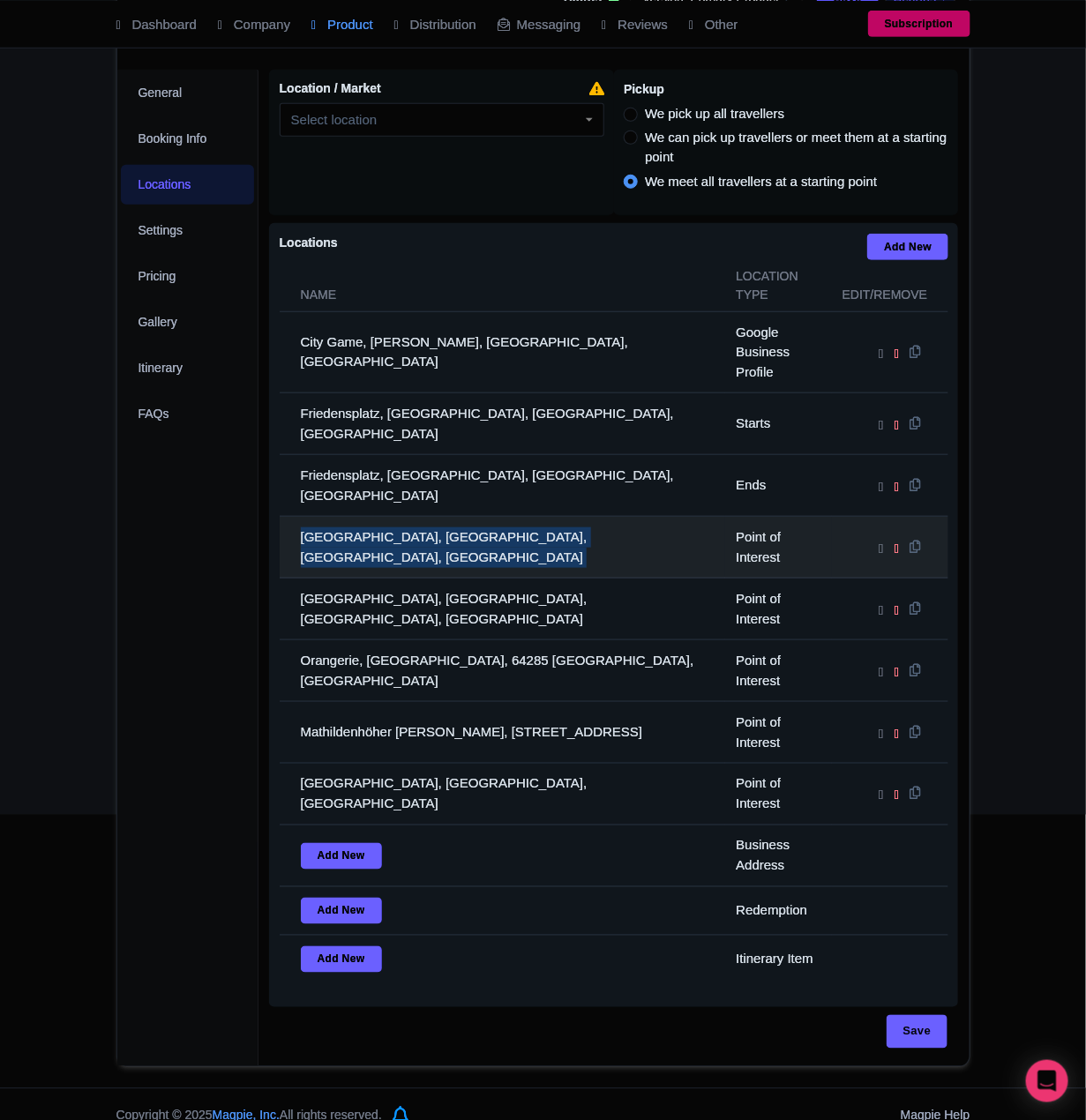
click at [390, 544] on td "Schlossmuseum Darmstadt, Marktplatz, Darmstadt, Germany" at bounding box center [502, 548] width 447 height 62
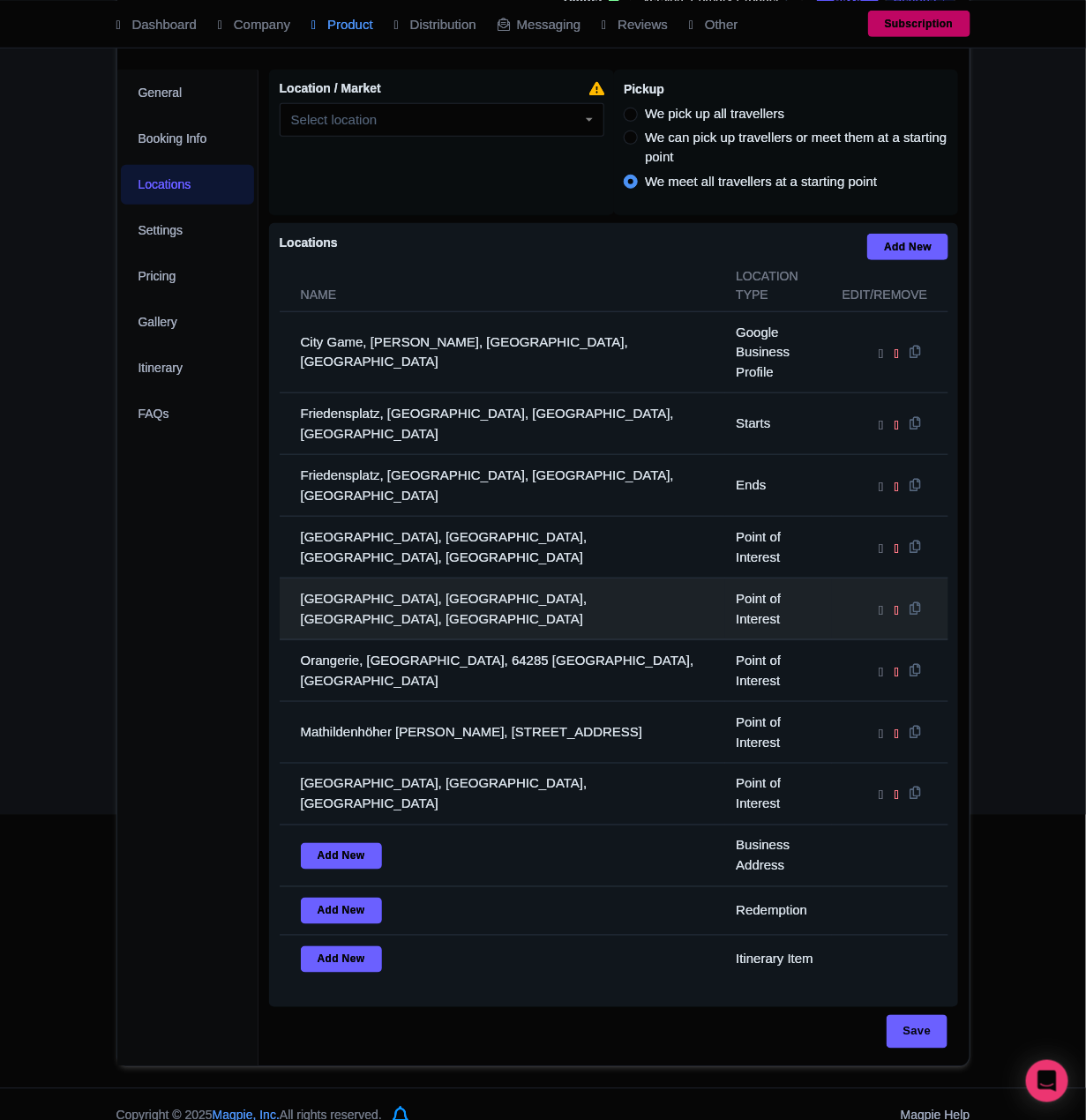
click at [368, 592] on td "Hessisches Landesmuseum Darmstadt, Friedensplatz, Darmstadt-Nord, Germany" at bounding box center [502, 609] width 447 height 62
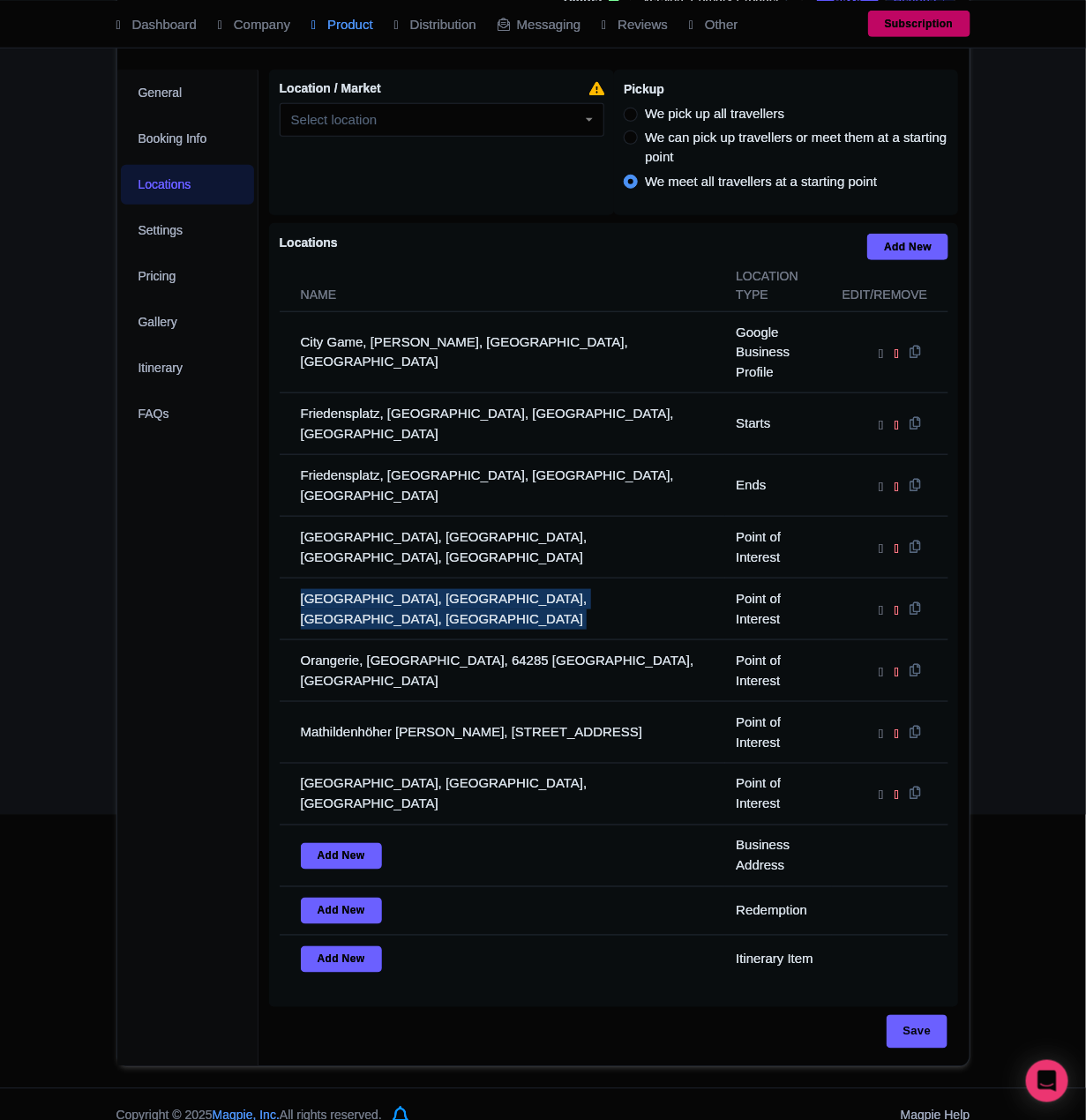
copy tr "Hessisches Landesmuseum Darmstadt, Friedensplatz, Darmstadt-Nord, Germany"
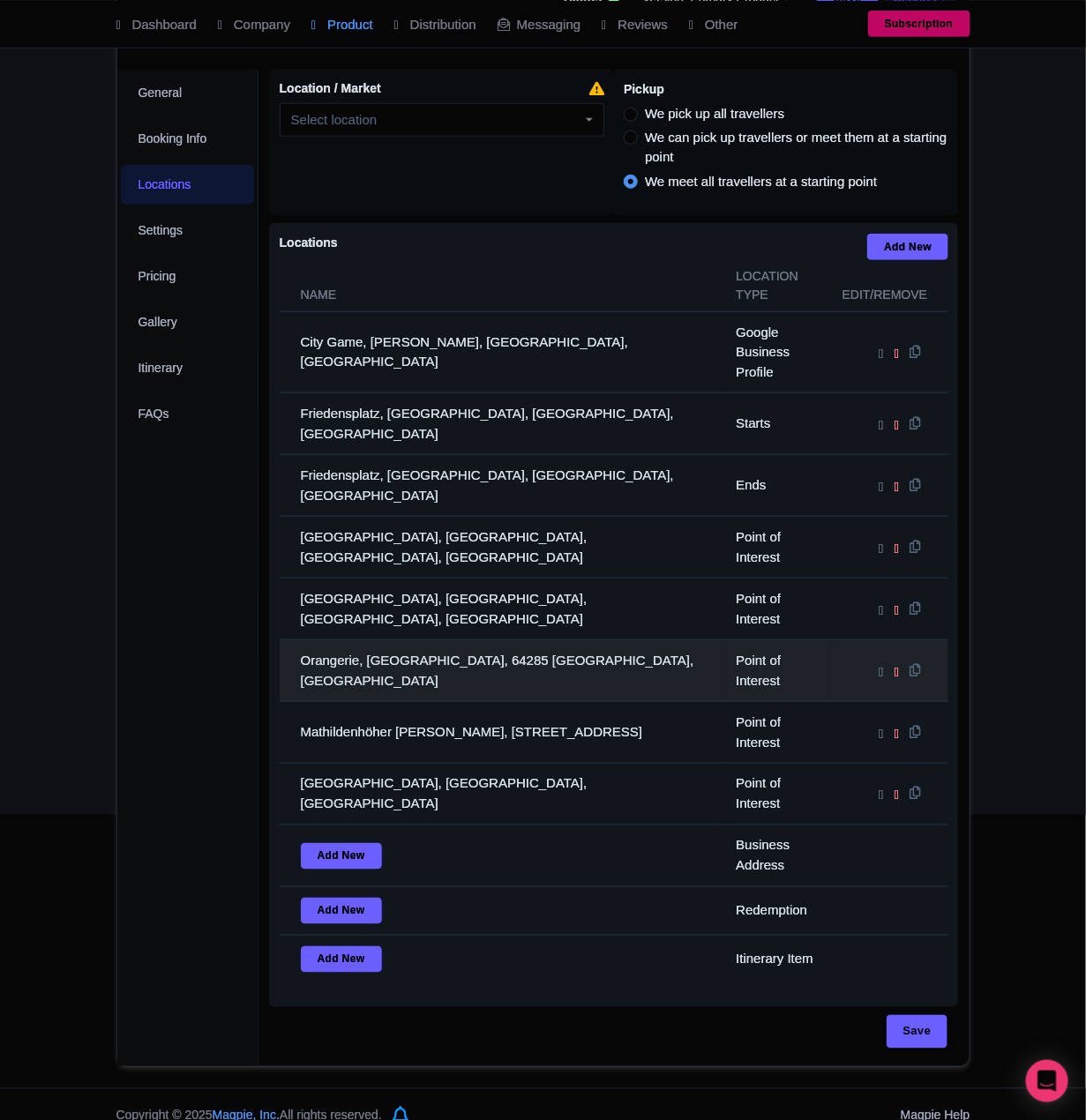
click at [410, 651] on td "Orangerie, Bessungen, 64285 Darmstadt, Germany" at bounding box center [502, 671] width 447 height 62
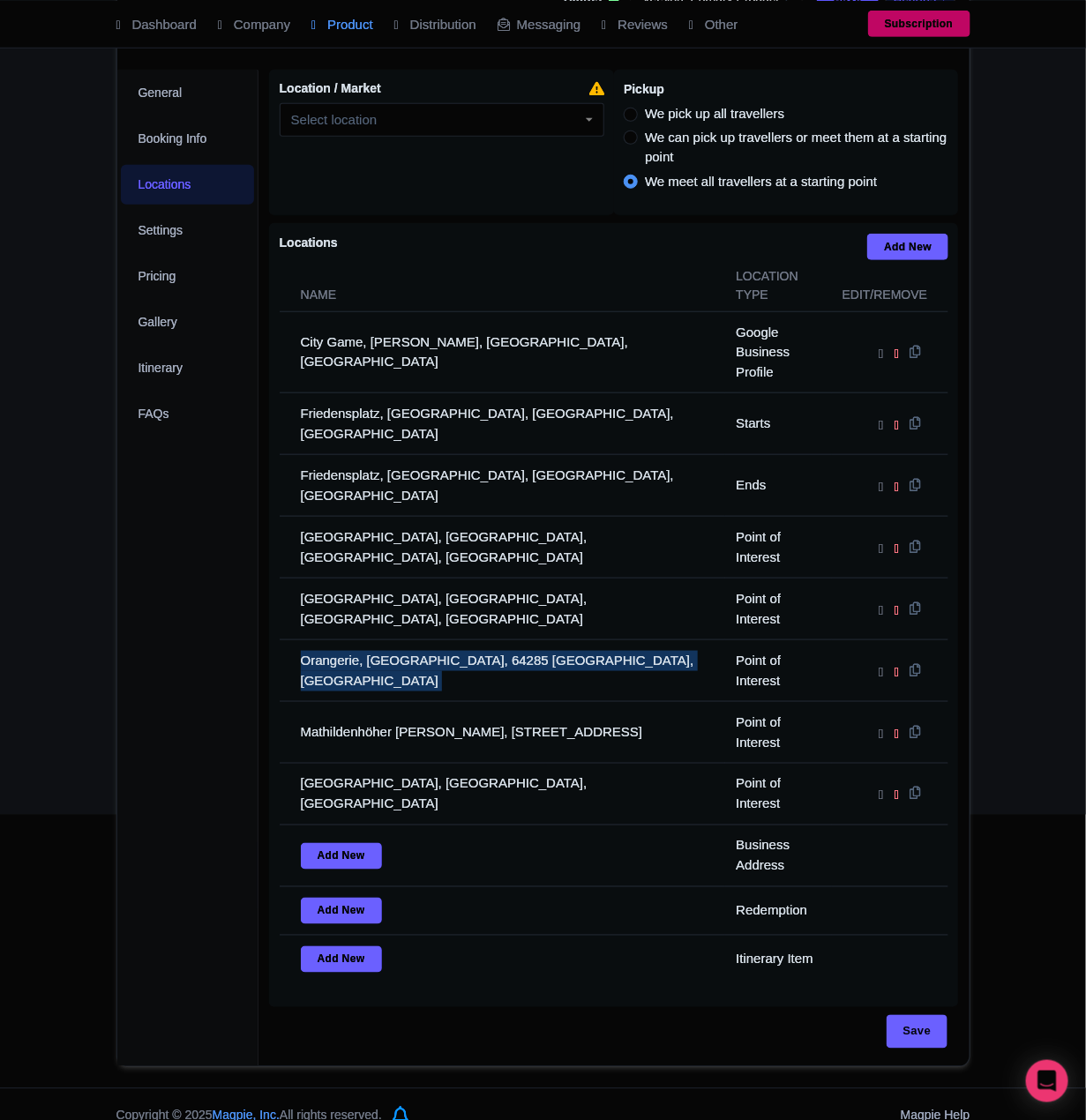
copy tr "Orangerie, Bessungen, 64285 Darmstadt, Germany"
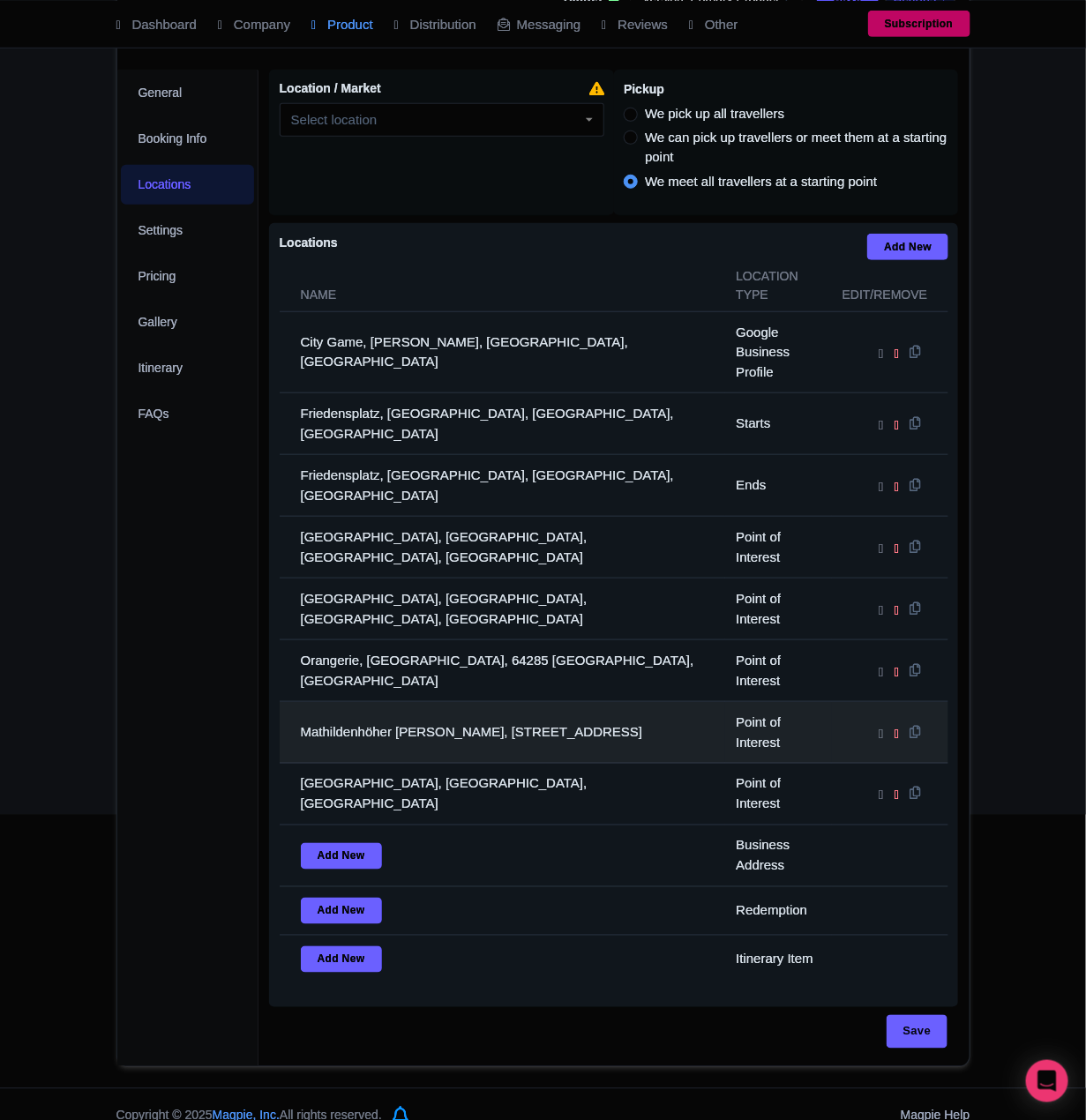
click at [371, 707] on td "Mathildenhöher Brett, Stiftstraße, 64287 Darmstadt, Germany" at bounding box center [502, 733] width 447 height 62
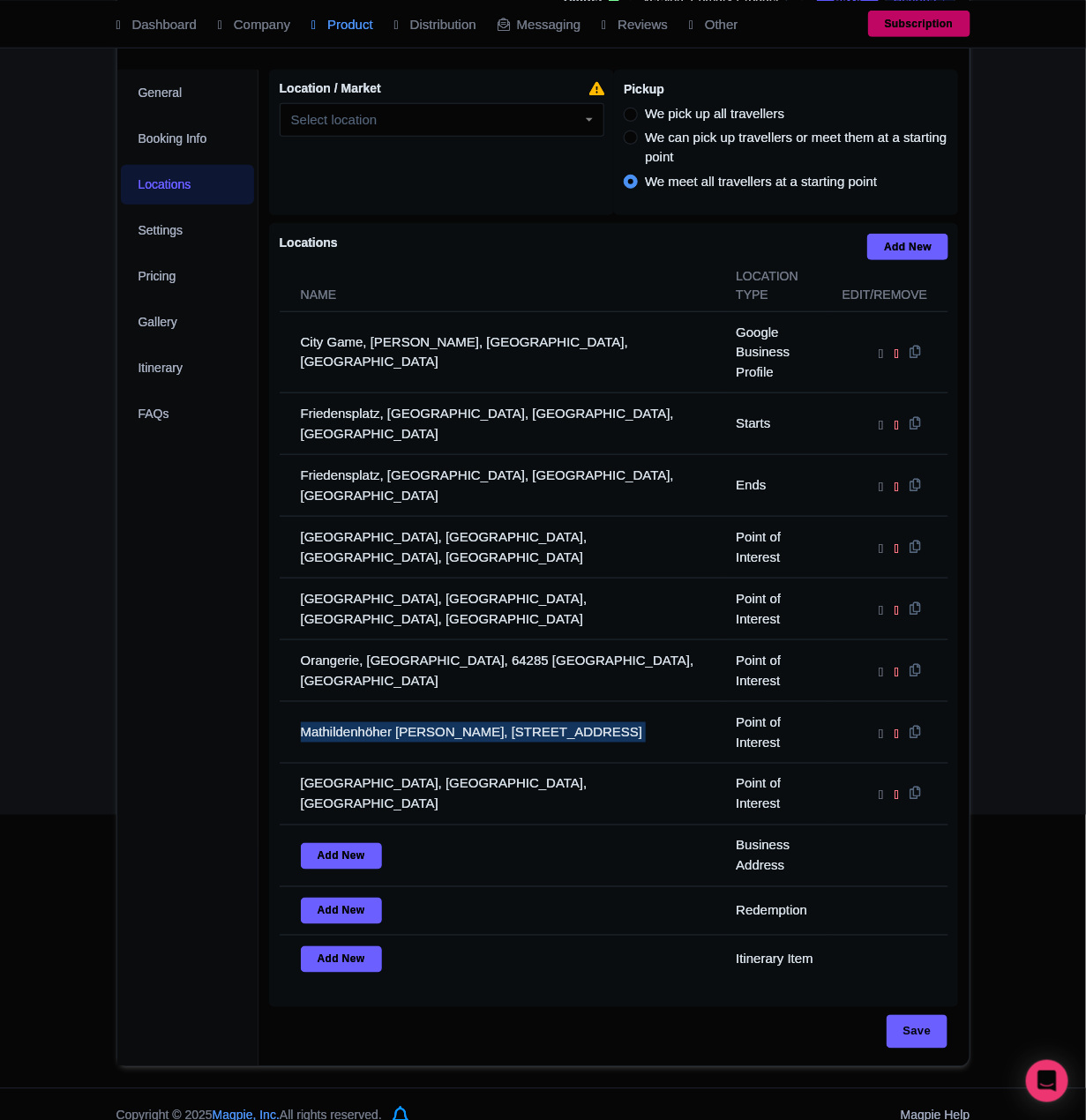
drag, startPoint x: 371, startPoint y: 707, endPoint x: 22, endPoint y: 707, distance: 349.0
click at [315, 707] on td "Mathildenhöher Brett, Stiftstraße, 64287 Darmstadt, Germany" at bounding box center [502, 733] width 447 height 62
copy tr "Mathildenhöher Brett, Stiftstraße, 64287 Darmstadt, Germany"
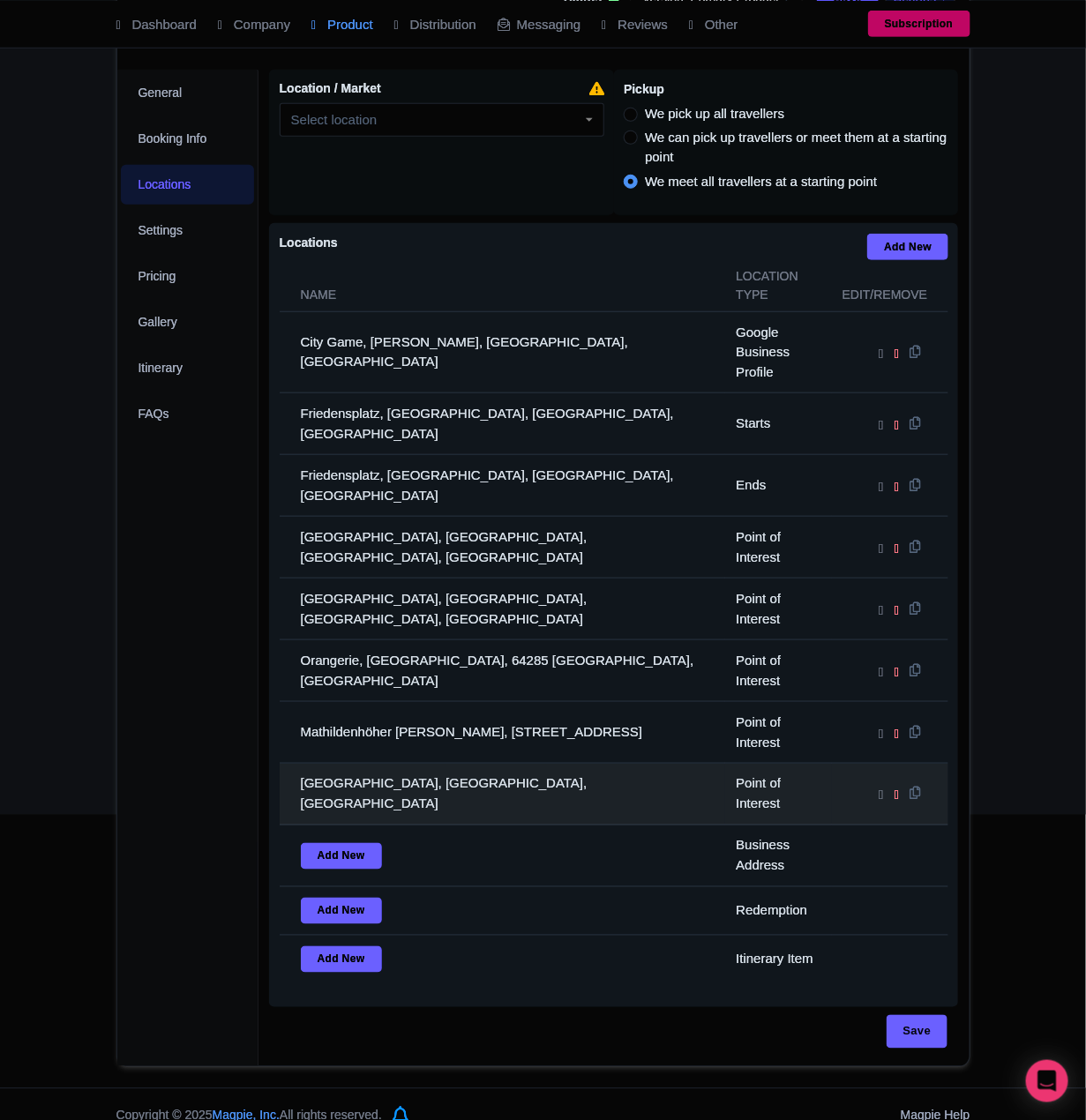
click at [435, 764] on td "Rosenhöhe, 64287 Darmstadt, Germany" at bounding box center [502, 795] width 447 height 62
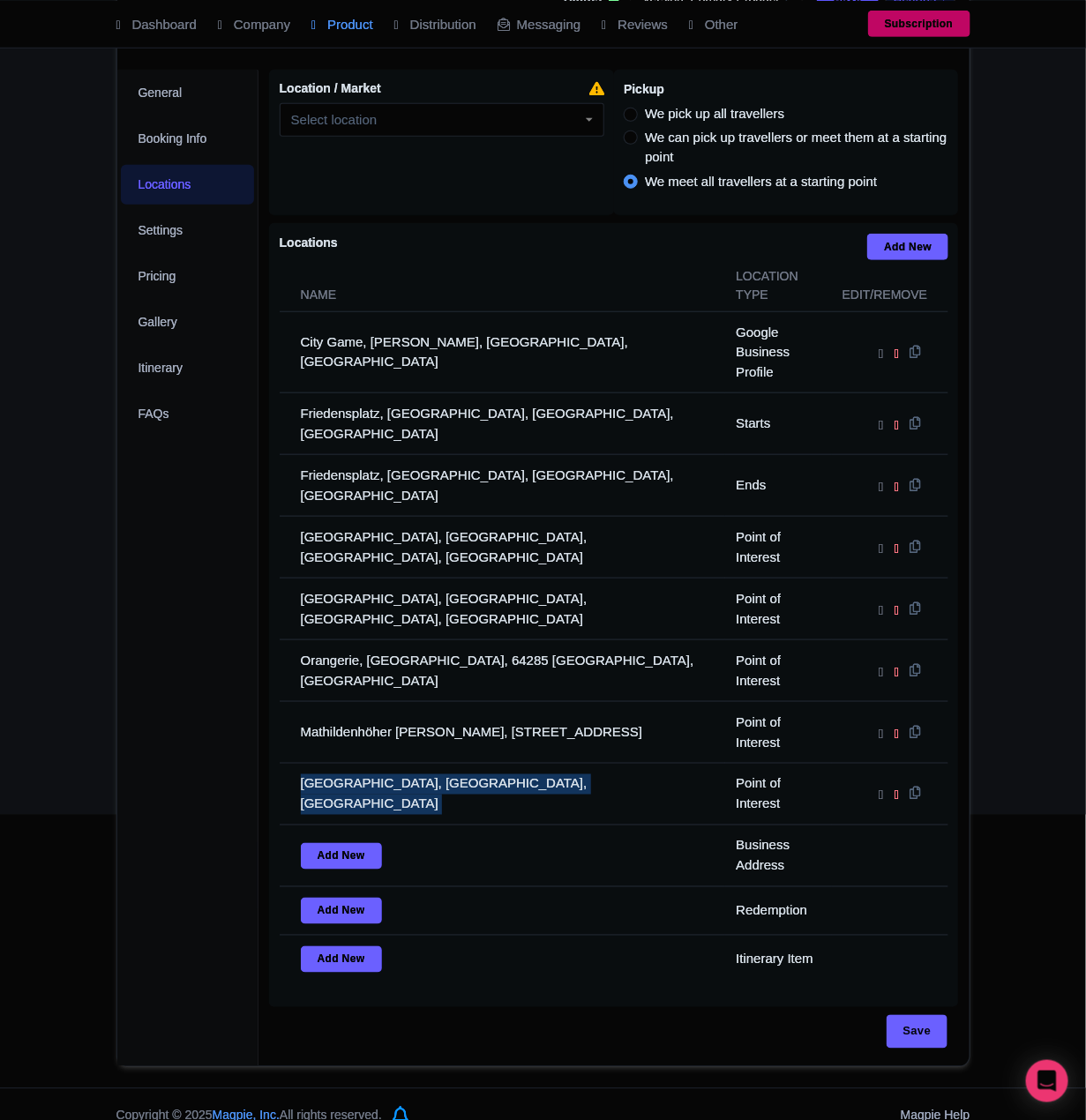
drag, startPoint x: 435, startPoint y: 762, endPoint x: 46, endPoint y: 768, distance: 389.0
click at [434, 764] on td "Rosenhöhe, 64287 Darmstadt, Germany" at bounding box center [502, 795] width 447 height 62
copy tr "Rosenhöhe, 64287 Darmstadt, Germany"
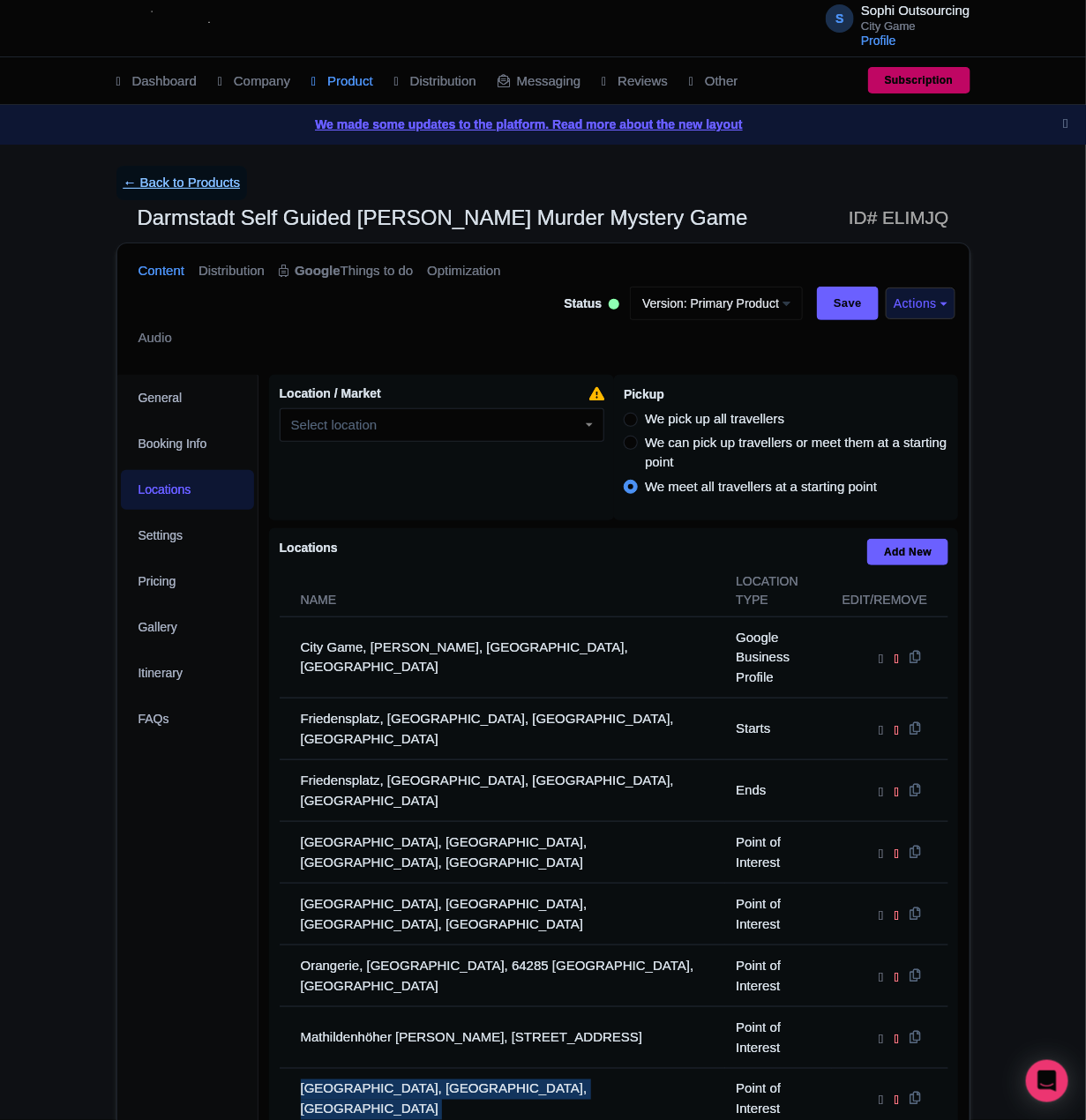
click at [157, 179] on link "← Back to Products" at bounding box center [182, 183] width 132 height 34
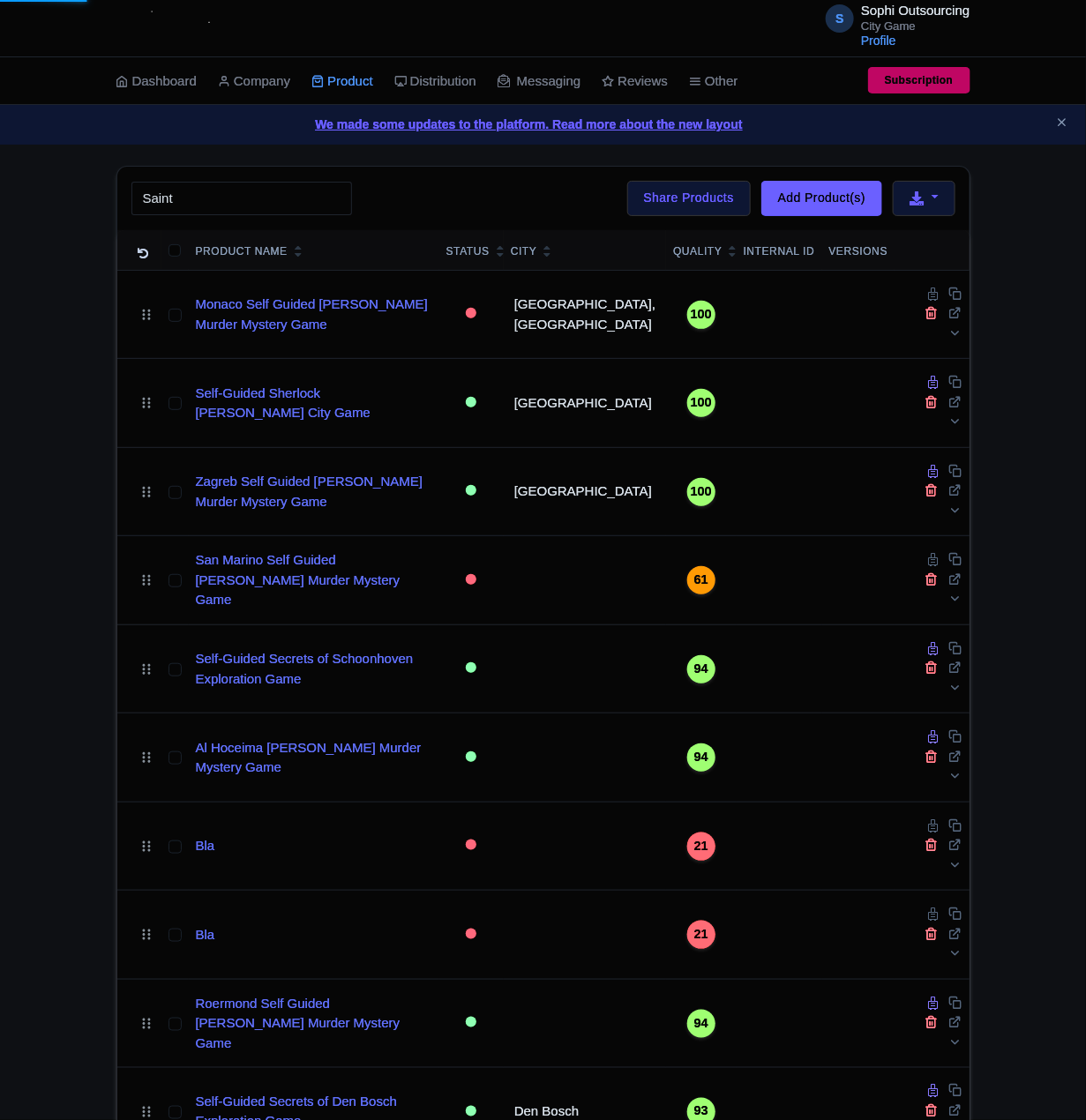
type input "Saint"
click button "Search" at bounding box center [0, 0] width 0 height 0
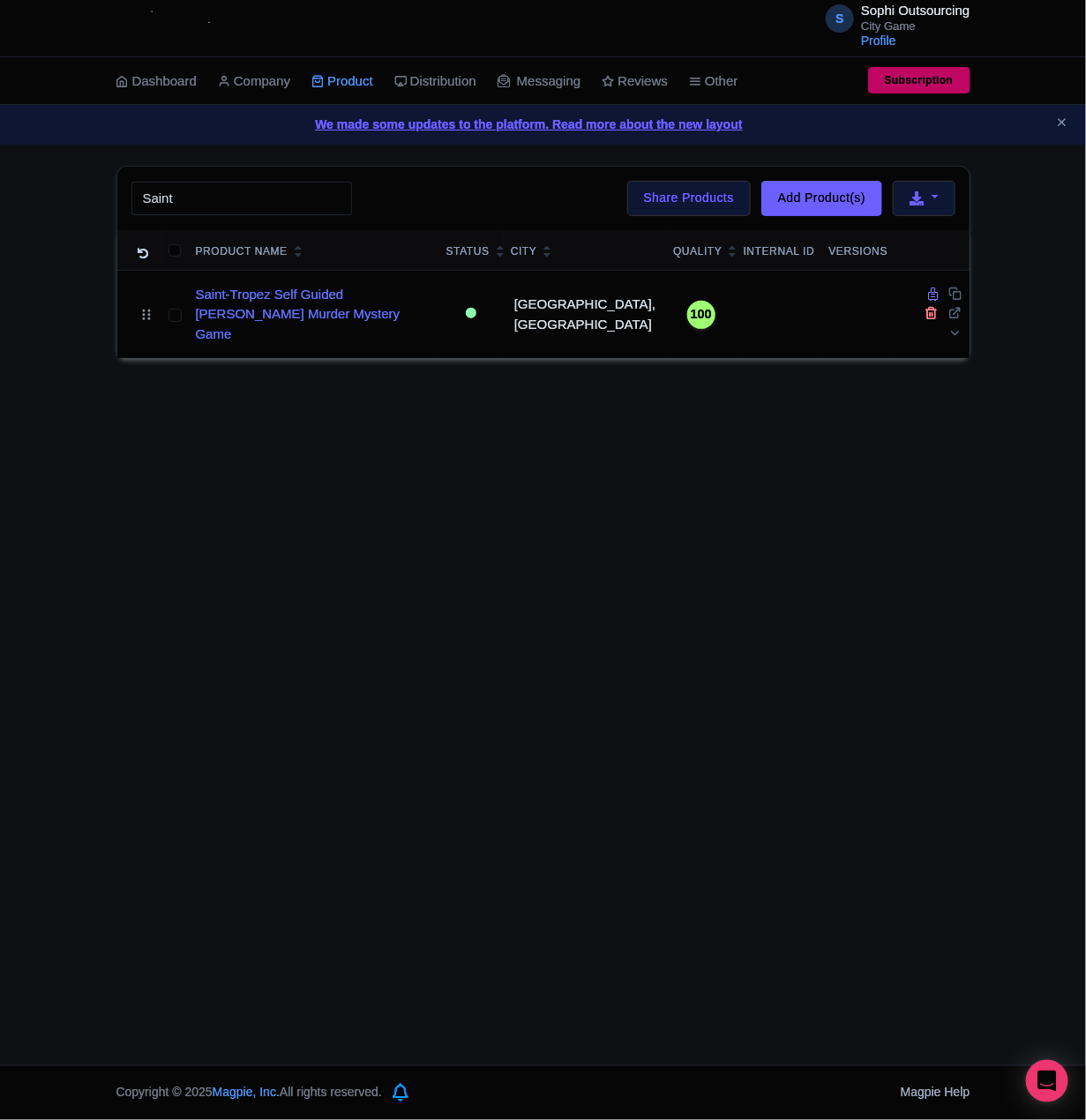
click at [170, 434] on div "S Sophi Outsourcing City Game Profile Users Settings Sign out Dashboard Company…" at bounding box center [543, 532] width 1086 height 1065
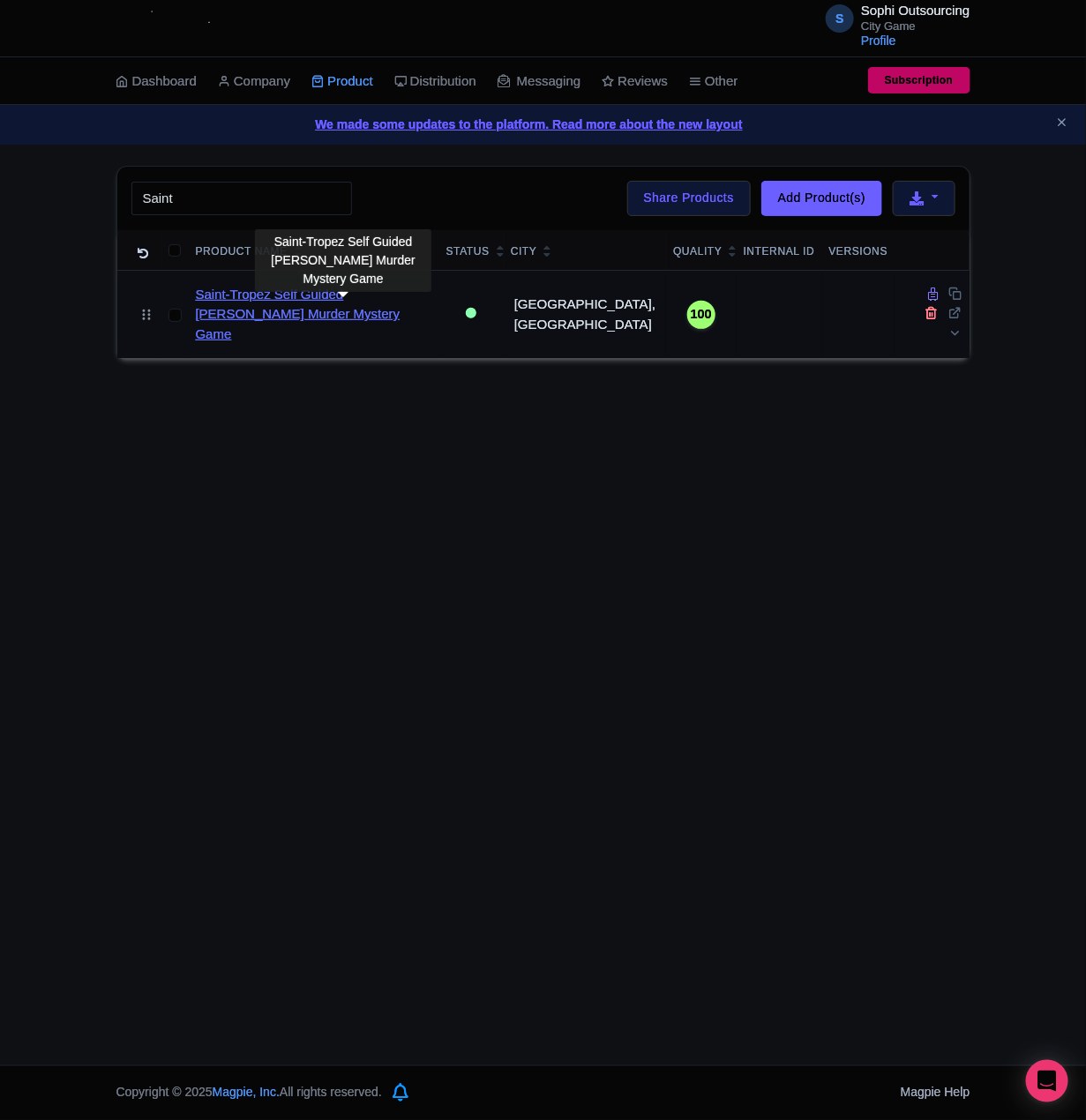
click at [336, 309] on link "Saint-Tropez Self Guided [PERSON_NAME] Murder Mystery Game" at bounding box center [313, 315] width 236 height 60
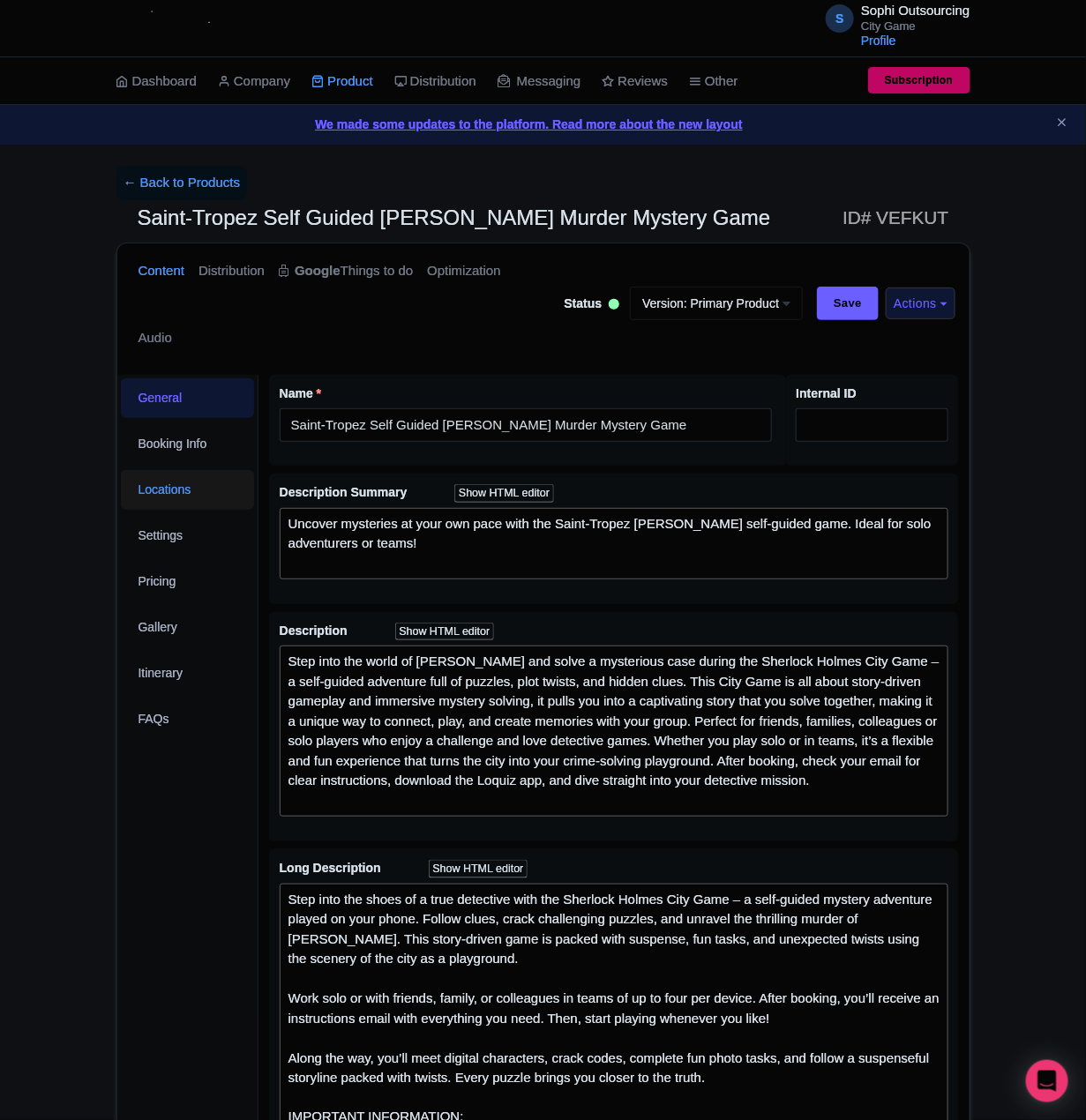
click at [155, 493] on link "Locations" at bounding box center [188, 490] width 134 height 40
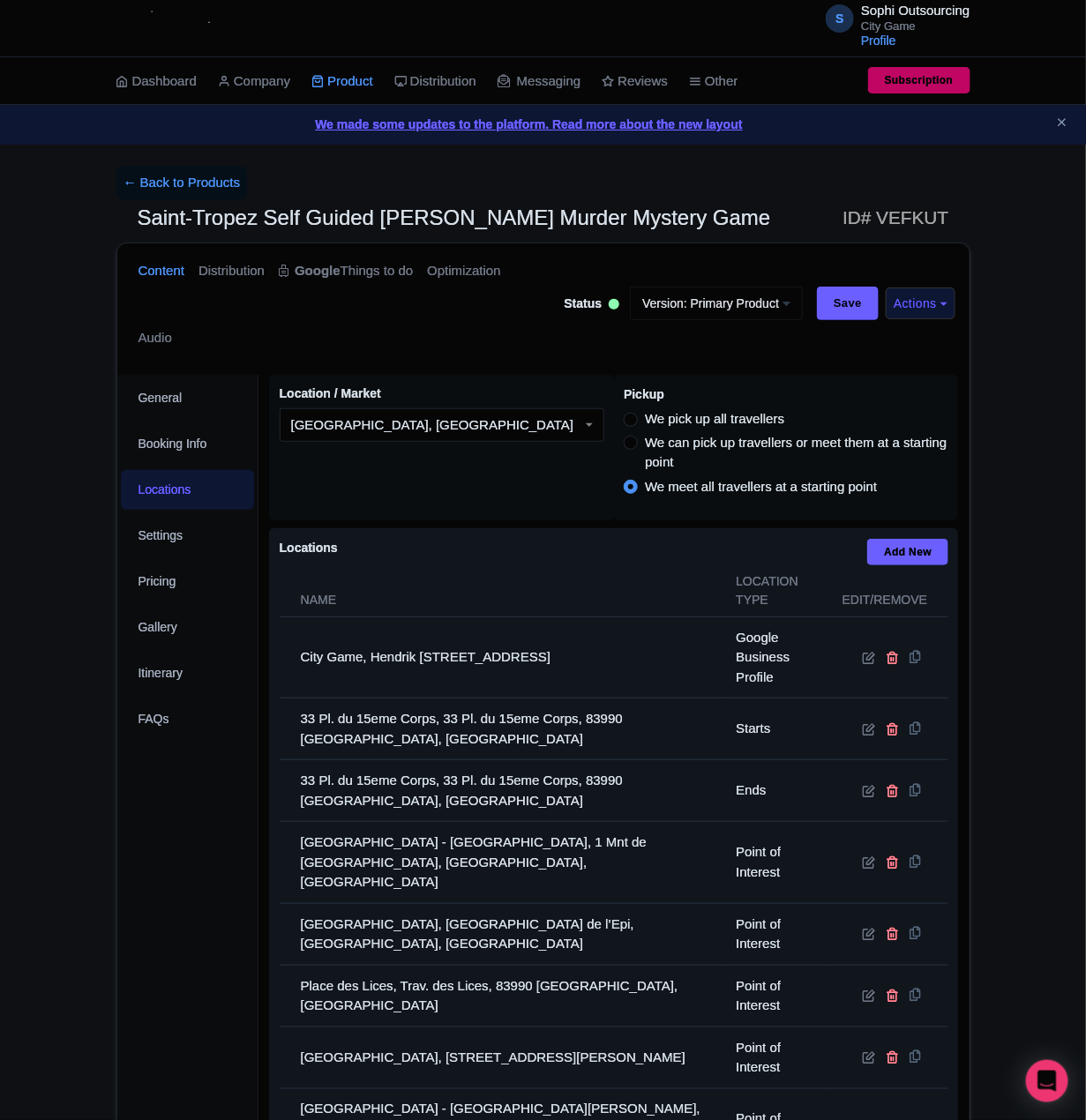
scroll to position [440, 0]
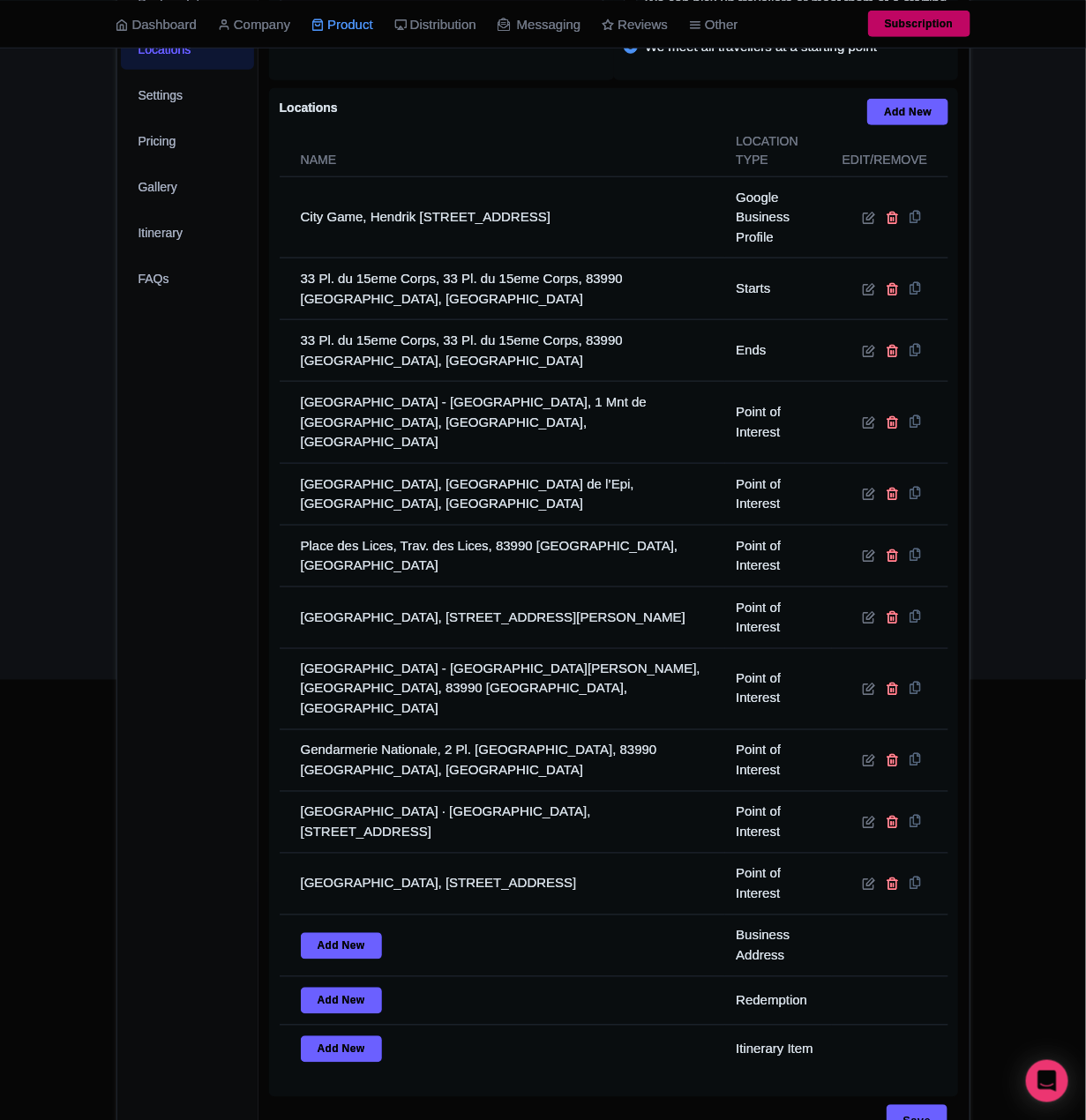
drag, startPoint x: 51, startPoint y: 309, endPoint x: 90, endPoint y: 278, distance: 49.8
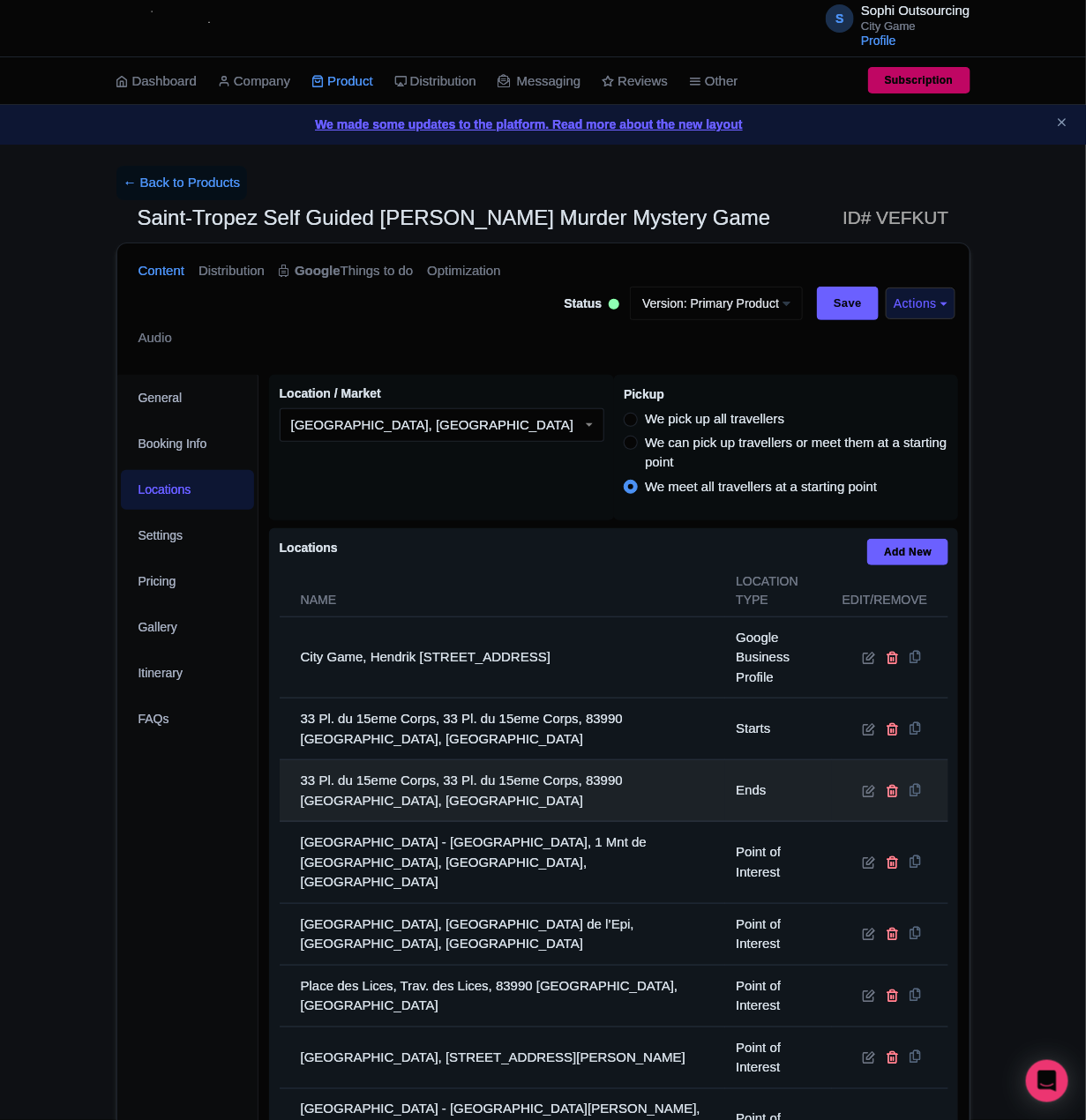
scroll to position [530, 0]
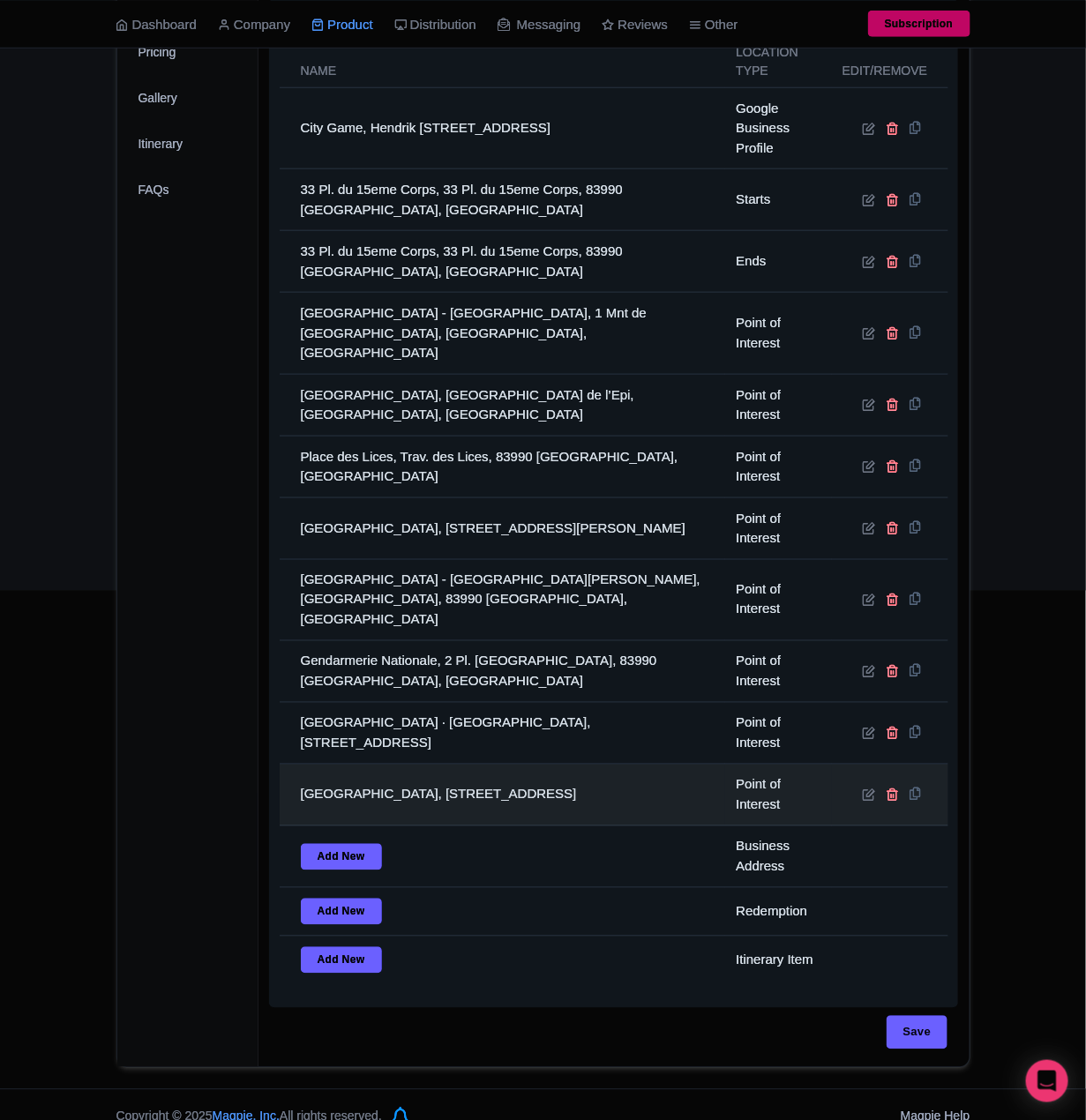
drag, startPoint x: 340, startPoint y: 760, endPoint x: 331, endPoint y: 759, distance: 9.1
click at [340, 765] on td "[GEOGRAPHIC_DATA], [STREET_ADDRESS]" at bounding box center [502, 796] width 447 height 62
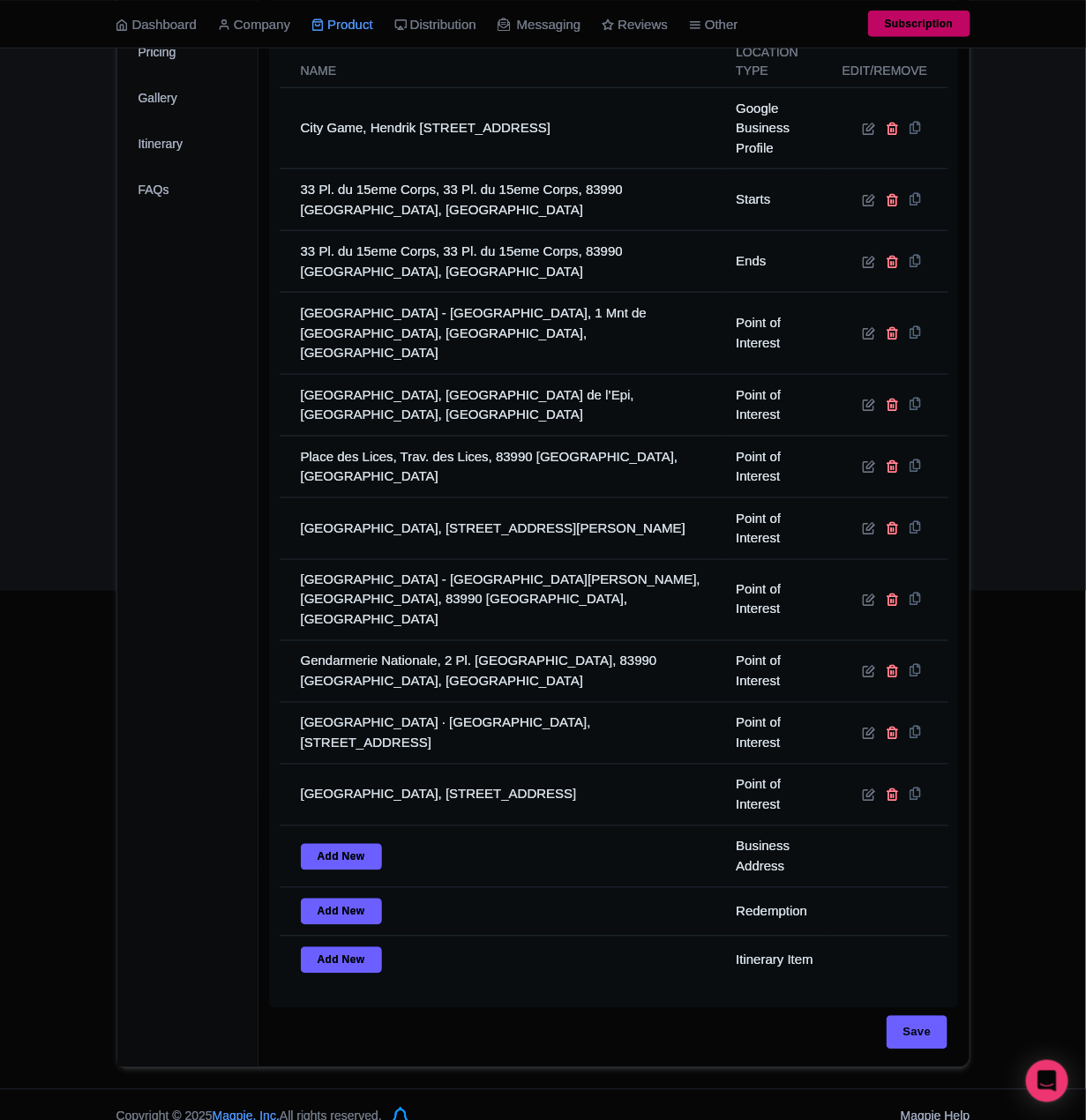
click at [195, 673] on div "General Booking Info Locations Settings Pricing Gallery Itinerary FAQs" at bounding box center [188, 456] width 142 height 1223
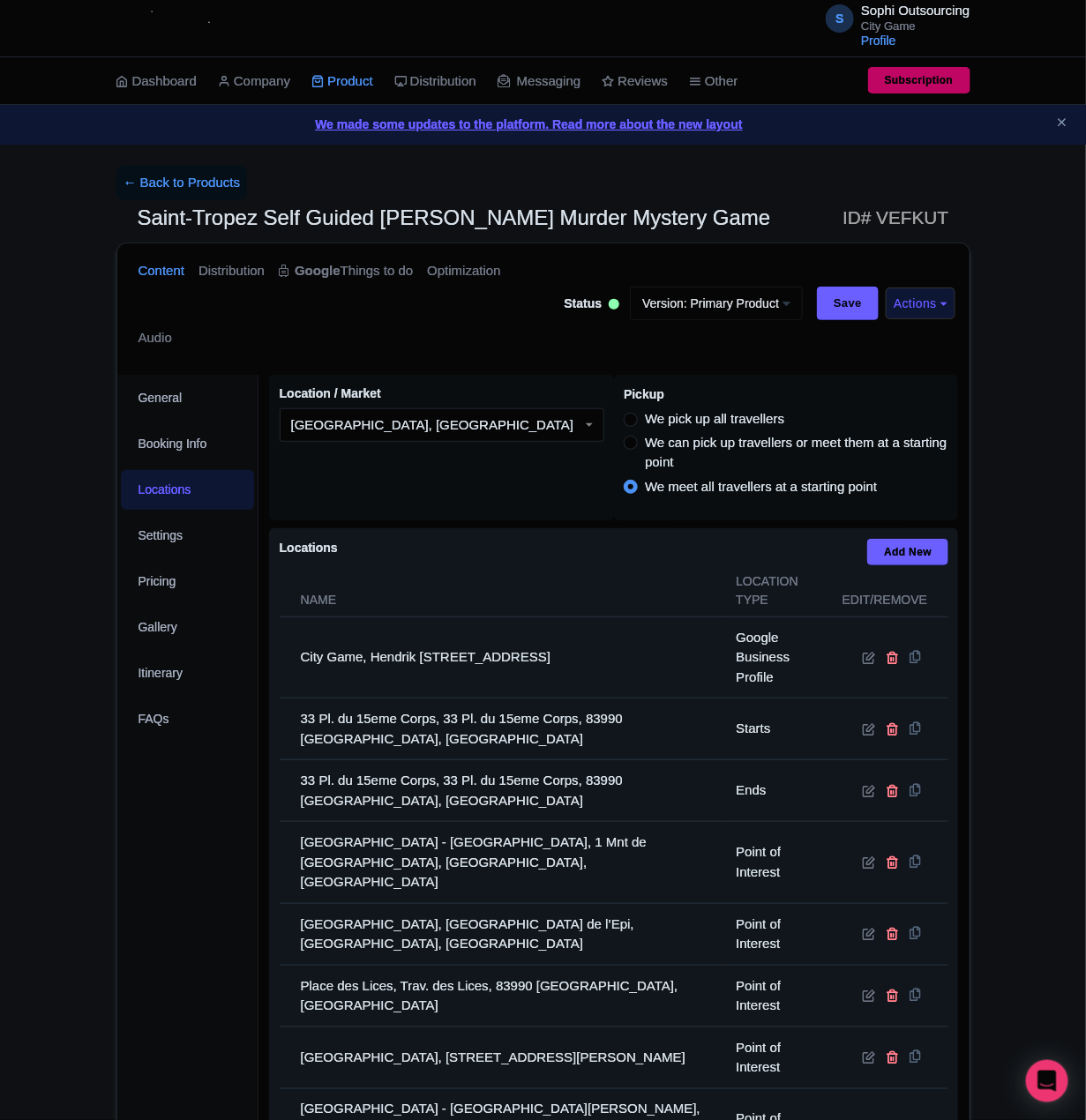
scroll to position [440, 0]
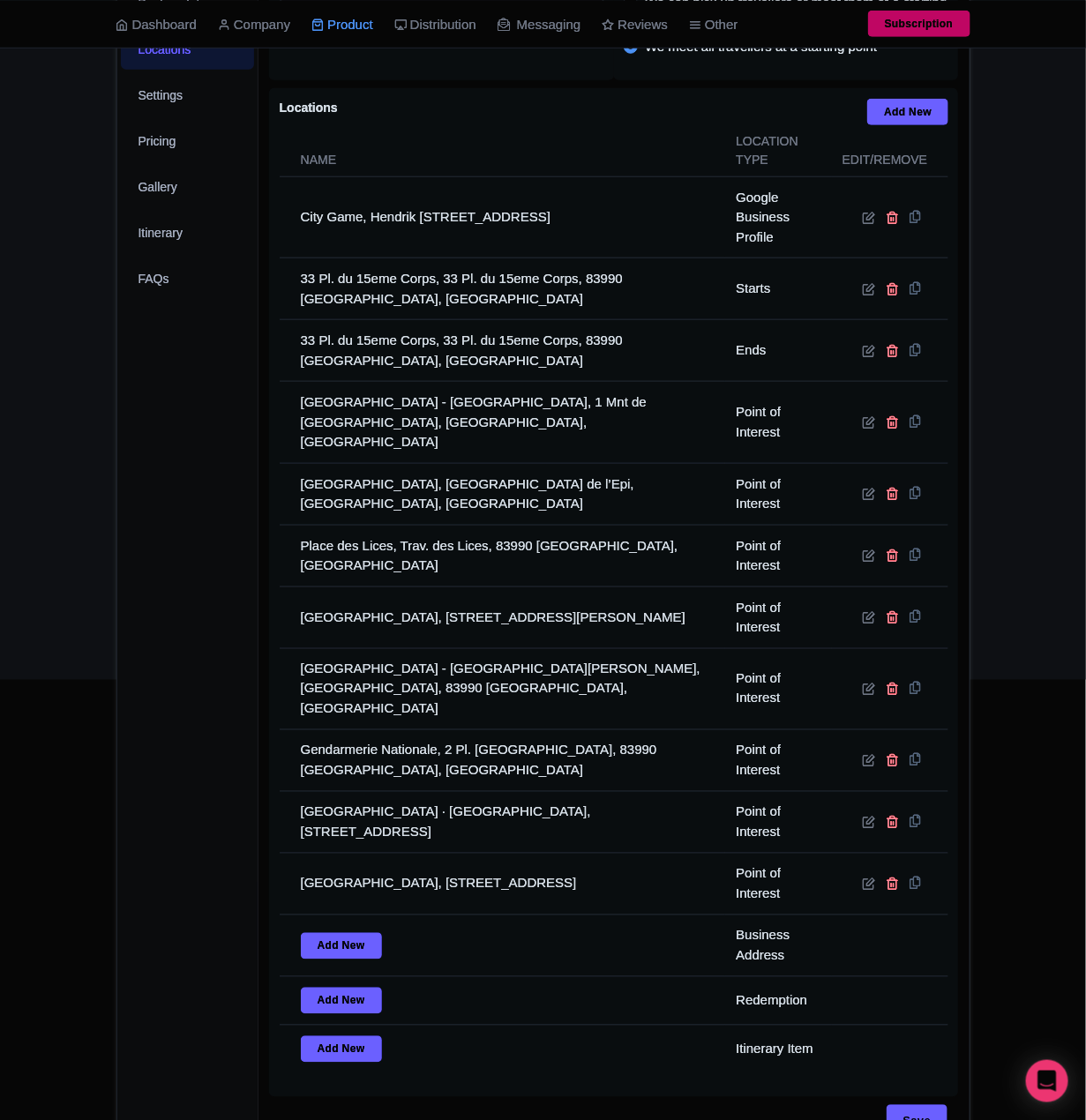
click at [218, 847] on div "General Booking Info Locations Settings Pricing Gallery Itinerary FAQs" at bounding box center [188, 545] width 142 height 1223
click at [90, 601] on div "← Back to Products Saint-Tropez Self Guided Sherlock [PERSON_NAME] Murder Myste…" at bounding box center [543, 441] width 1086 height 1431
